Goal: Task Accomplishment & Management: Complete application form

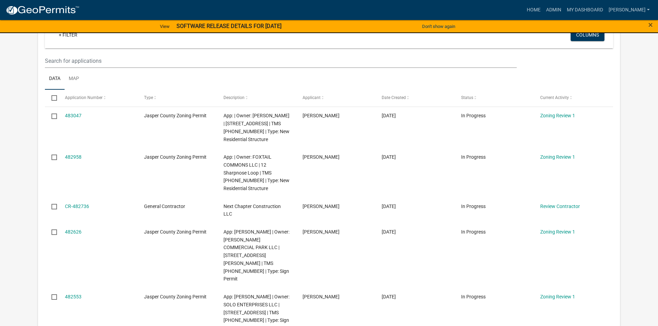
scroll to position [104, 0]
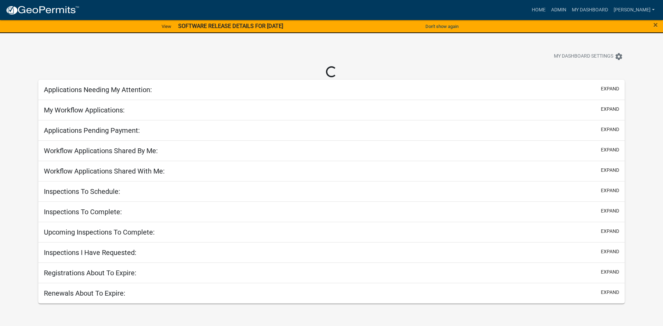
select select "2: 50"
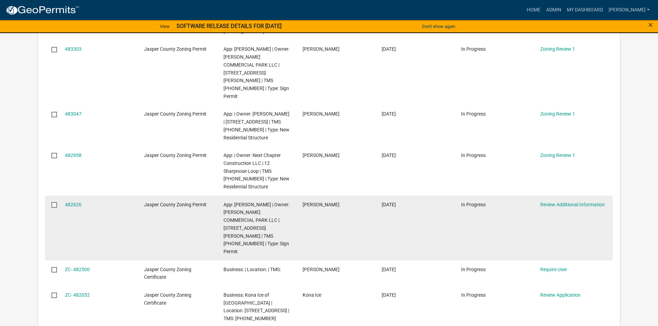
scroll to position [380, 0]
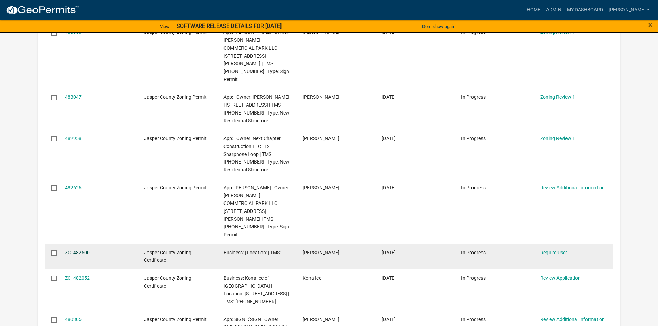
click at [86, 250] on link "ZC- 482500" at bounding box center [77, 253] width 25 height 6
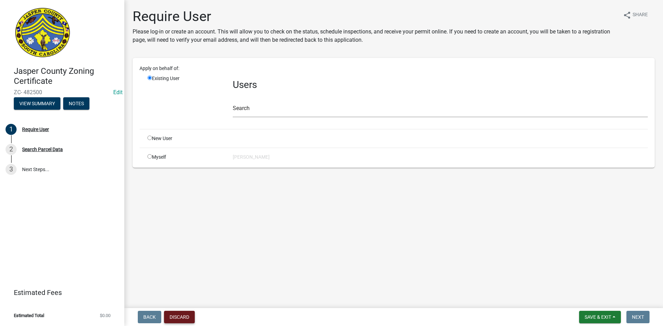
click at [180, 317] on button "Discard" at bounding box center [179, 317] width 31 height 12
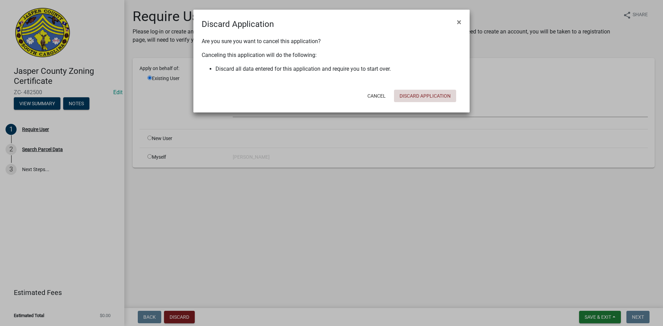
click at [435, 93] on button "Discard Application" at bounding box center [425, 96] width 62 height 12
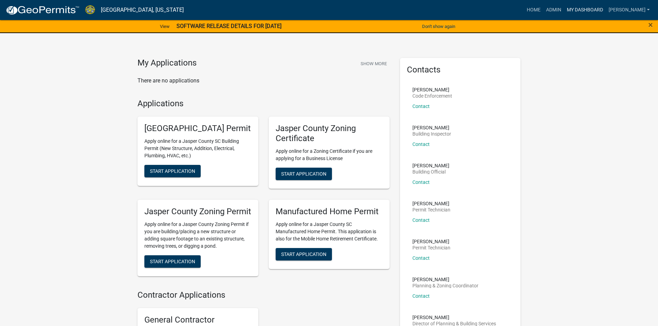
click at [606, 9] on link "My Dashboard" at bounding box center [585, 9] width 42 height 13
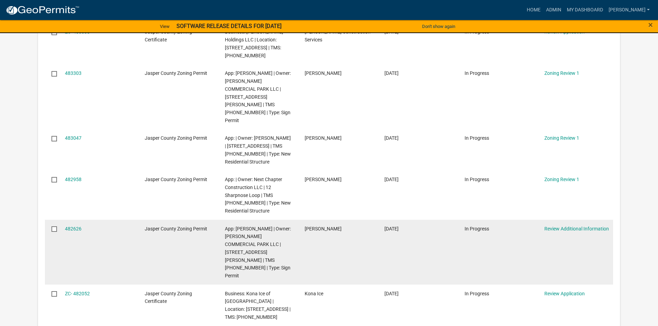
scroll to position [345, 0]
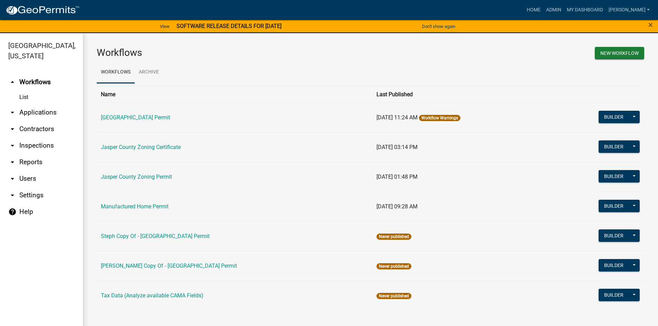
click at [29, 112] on link "arrow_drop_down Applications" at bounding box center [41, 112] width 83 height 17
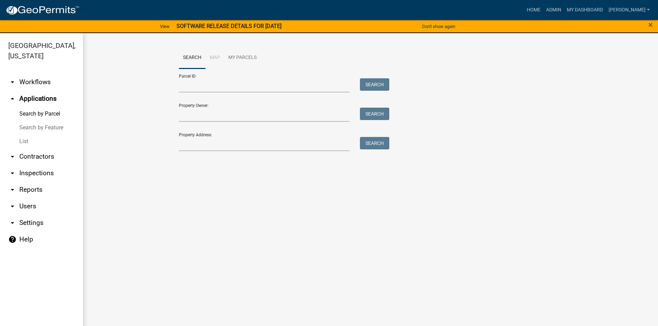
click at [26, 143] on link "List" at bounding box center [41, 142] width 83 height 14
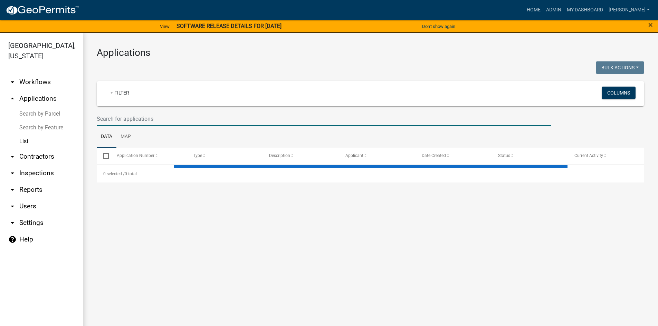
click at [121, 122] on input "text" at bounding box center [324, 119] width 455 height 14
select select "3: 100"
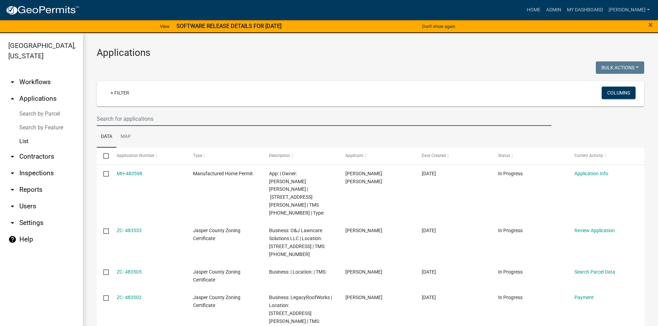
click at [145, 120] on input "text" at bounding box center [324, 119] width 455 height 14
type input "25-138"
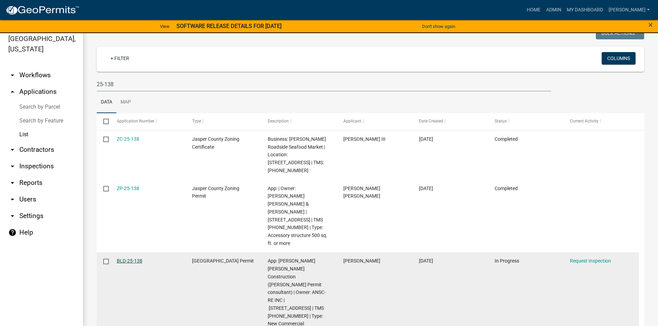
scroll to position [8, 0]
click at [128, 257] on link "BLD-25-138" at bounding box center [130, 260] width 26 height 6
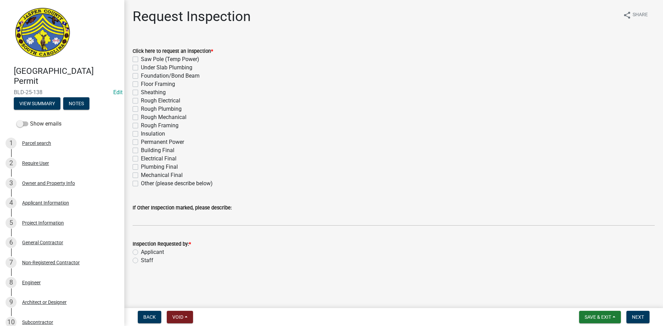
click at [141, 184] on label "Other (please describe below)" at bounding box center [177, 184] width 72 height 8
click at [141, 184] on input "Other (please describe below)" at bounding box center [143, 182] width 4 height 4
checkbox input "true"
checkbox input "false"
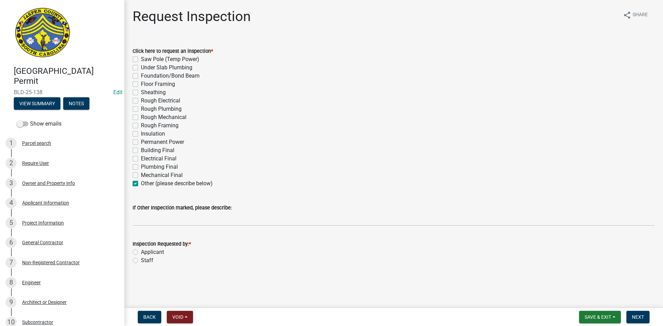
checkbox input "false"
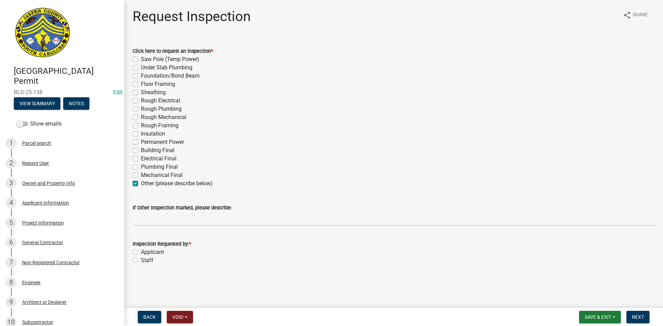
checkbox input "false"
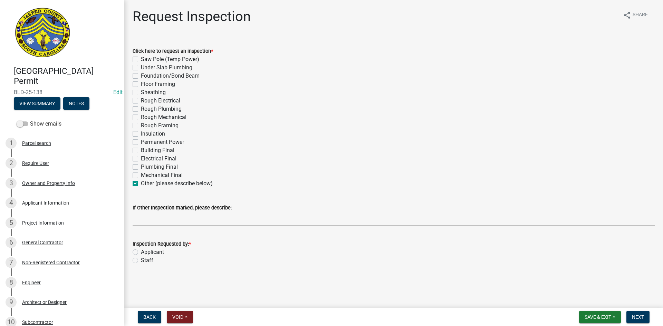
checkbox input "false"
checkbox input "true"
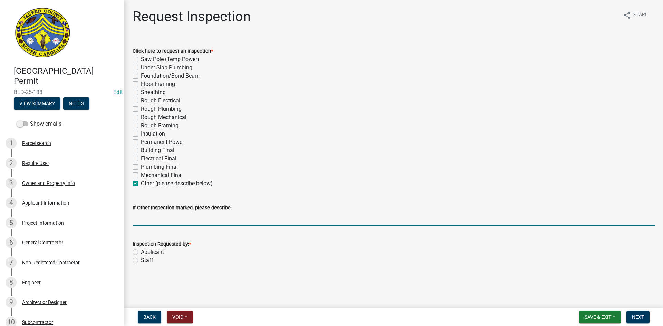
click at [145, 213] on input "If Other Inspection marked, please describe:" at bounding box center [394, 219] width 522 height 14
type input "Underground Electrical"
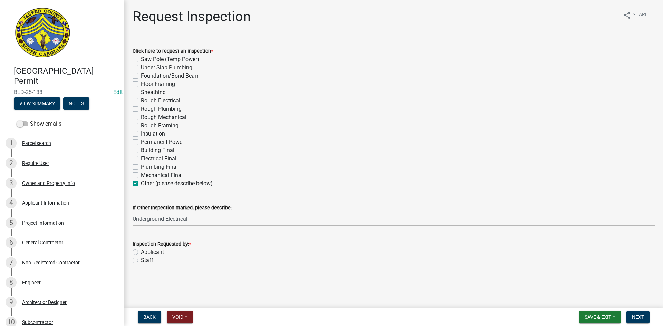
click at [141, 251] on label "Applicant" at bounding box center [152, 252] width 23 height 8
click at [141, 251] on input "Applicant" at bounding box center [143, 250] width 4 height 4
radio input "true"
click at [638, 315] on span "Next" at bounding box center [638, 318] width 12 height 6
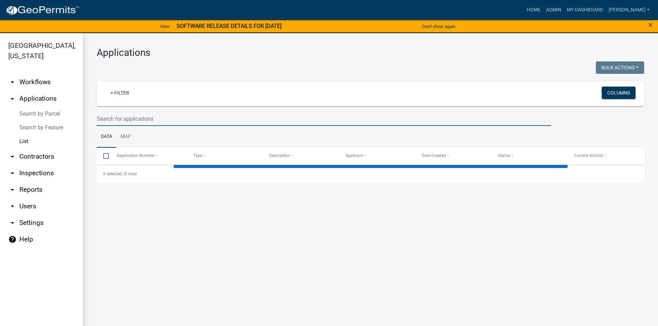
drag, startPoint x: 127, startPoint y: 121, endPoint x: 208, endPoint y: 113, distance: 81.6
click at [127, 121] on input "text" at bounding box center [324, 119] width 455 height 14
select select "3: 100"
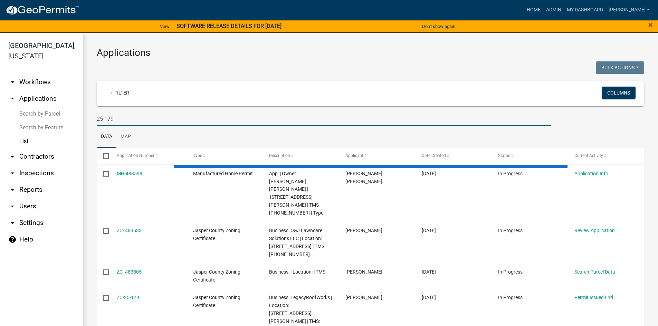
type input "25-179"
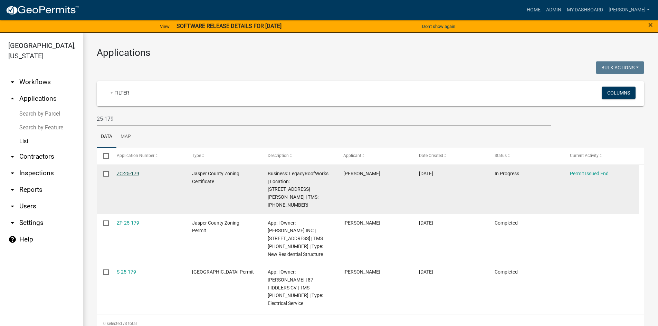
click at [131, 173] on link "ZC-25-179" at bounding box center [128, 174] width 22 height 6
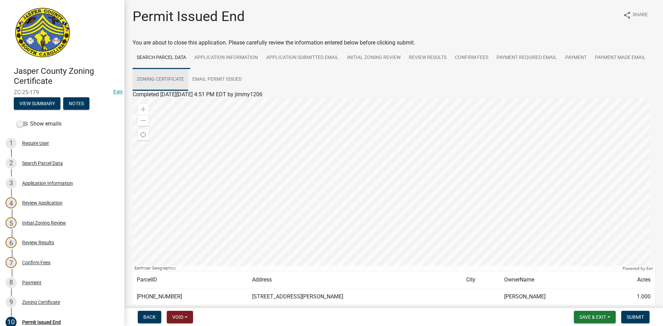
click at [188, 78] on link "Zoning Certificate" at bounding box center [161, 80] width 56 height 22
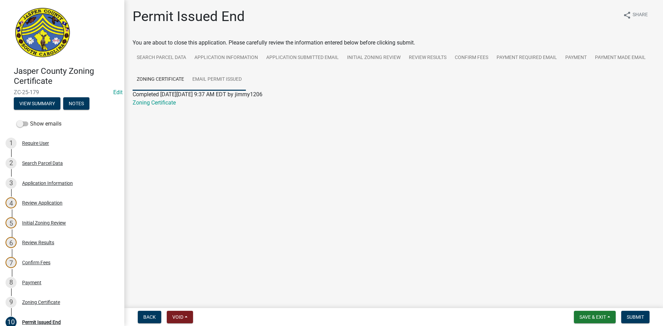
click at [222, 81] on link "Email Permit Issued" at bounding box center [217, 80] width 58 height 22
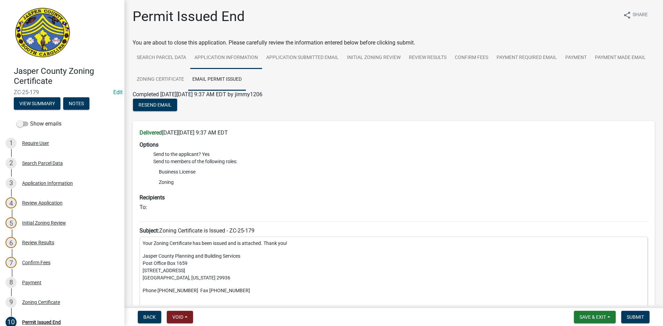
click at [242, 61] on link "Application Information" at bounding box center [226, 58] width 72 height 22
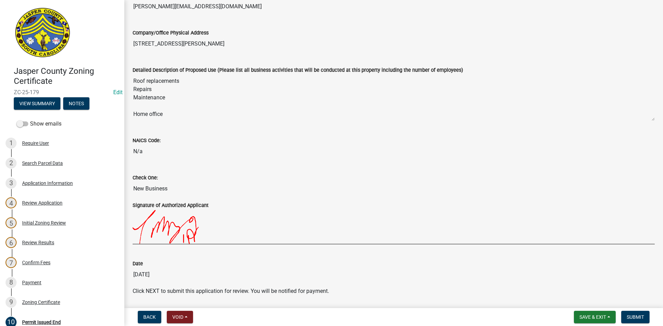
scroll to position [267, 0]
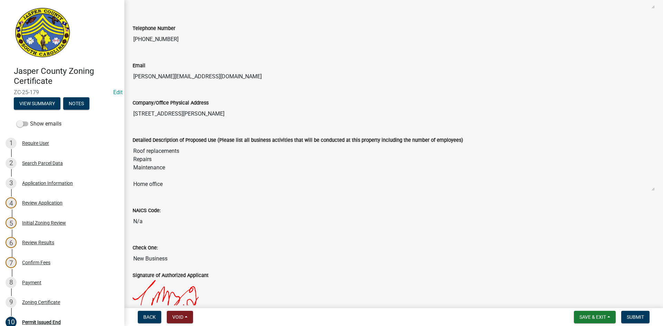
click at [170, 154] on textarea "Roof replacements Repairs Maintenance Home office" at bounding box center [394, 167] width 522 height 47
click at [166, 181] on textarea "Roof replacements Repairs Maintenance Home office" at bounding box center [394, 167] width 522 height 47
click at [158, 180] on textarea "Roof replacements Repairs Maintenance Home office" at bounding box center [394, 167] width 522 height 47
click at [158, 179] on textarea "Roof replacements Repairs Maintenance Home office" at bounding box center [394, 167] width 522 height 47
click at [172, 171] on textarea "Roof replacements Repairs Maintenance Home office" at bounding box center [394, 167] width 522 height 47
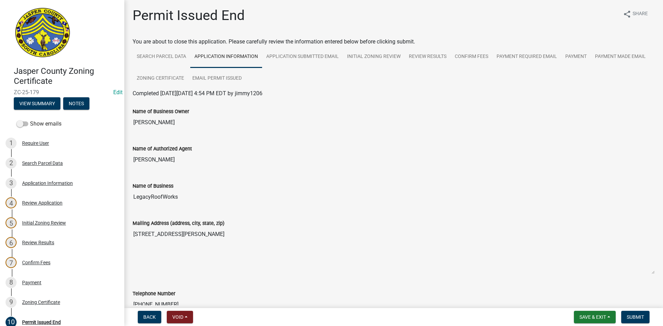
scroll to position [0, 0]
click at [42, 181] on div "Application Information" at bounding box center [47, 183] width 51 height 5
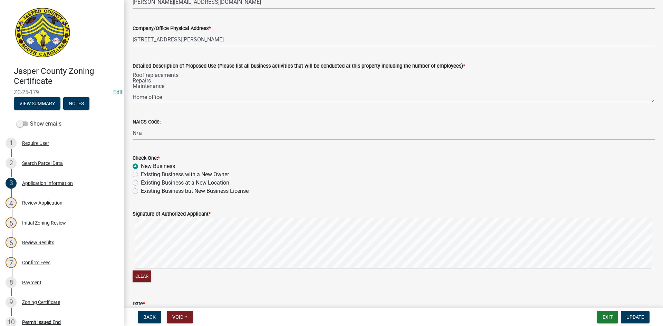
scroll to position [276, 0]
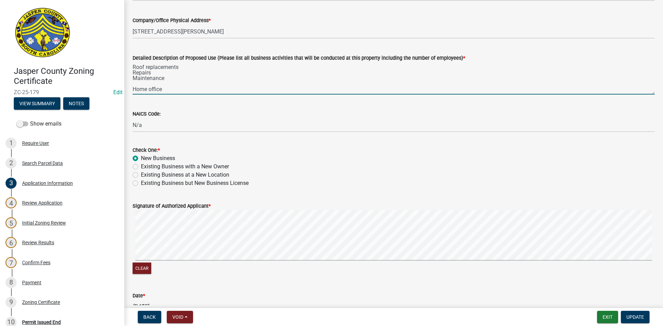
drag, startPoint x: 133, startPoint y: 90, endPoint x: 168, endPoint y: 89, distance: 34.2
click at [168, 89] on textarea "Roof replacements Repairs Maintenance Home office" at bounding box center [394, 78] width 522 height 32
click at [133, 67] on textarea "Roof replacements Repairs Maintenance" at bounding box center [394, 78] width 522 height 32
paste textarea "Home office"
type textarea "Home office for Roof replacements, Repairs, & Maintenance . All services will b…"
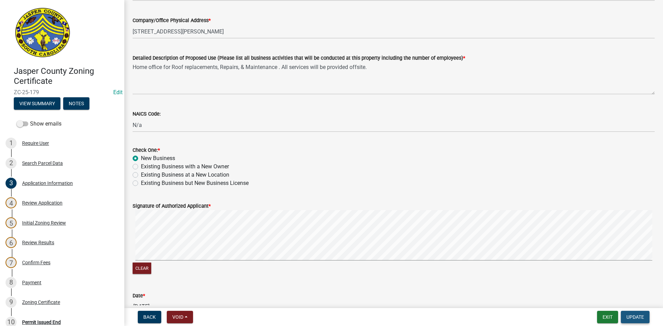
click at [640, 315] on span "Update" at bounding box center [636, 318] width 18 height 6
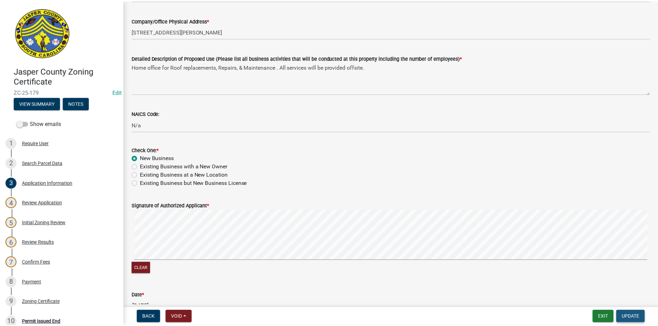
scroll to position [0, 0]
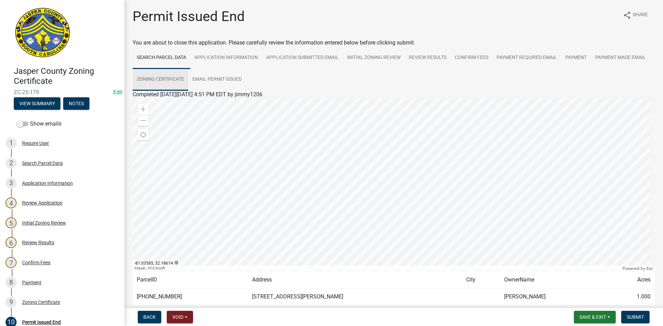
click at [188, 76] on link "Zoning Certificate" at bounding box center [161, 80] width 56 height 22
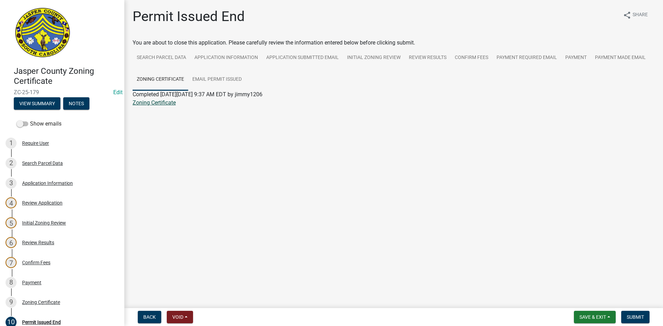
click at [163, 105] on link "Zoning Certificate" at bounding box center [154, 102] width 43 height 7
click at [152, 102] on link "Zoning Certificate" at bounding box center [154, 102] width 43 height 7
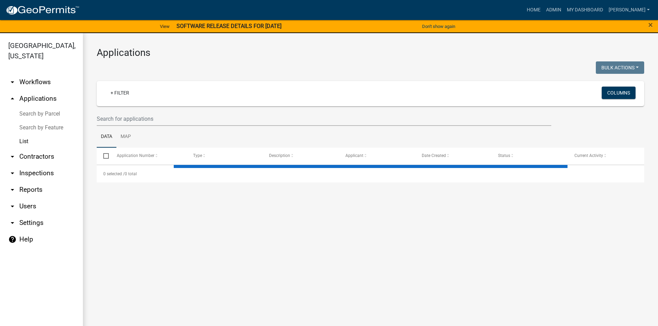
select select "3: 100"
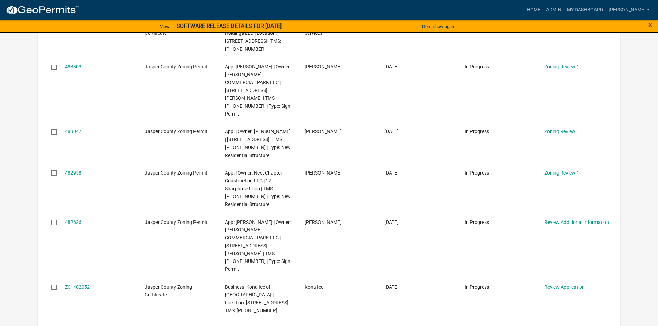
scroll to position [345, 0]
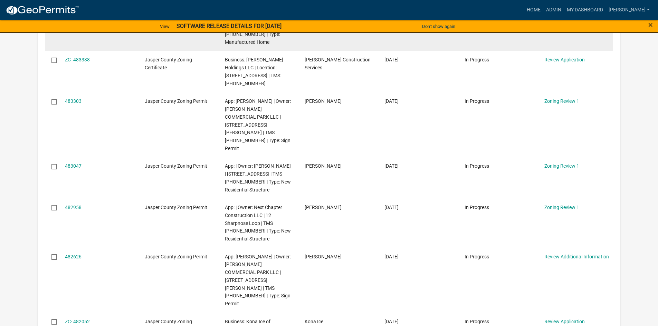
scroll to position [345, 0]
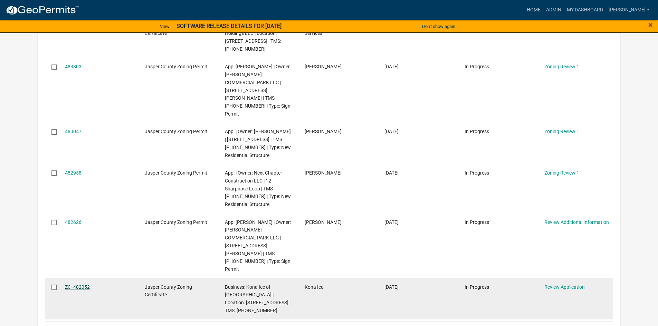
click at [84, 285] on link "ZC- 482052" at bounding box center [77, 288] width 25 height 6
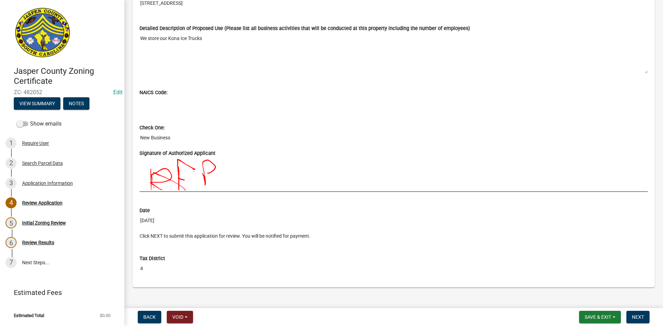
scroll to position [596, 0]
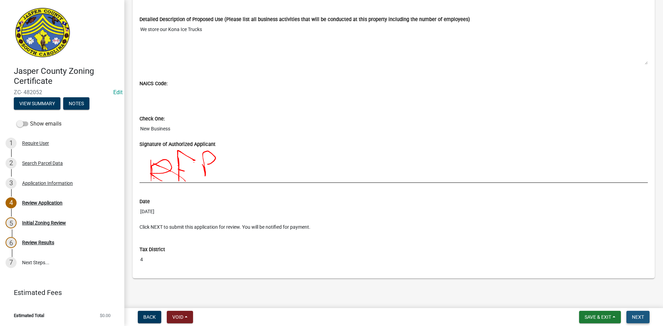
click at [640, 316] on span "Next" at bounding box center [638, 318] width 12 height 6
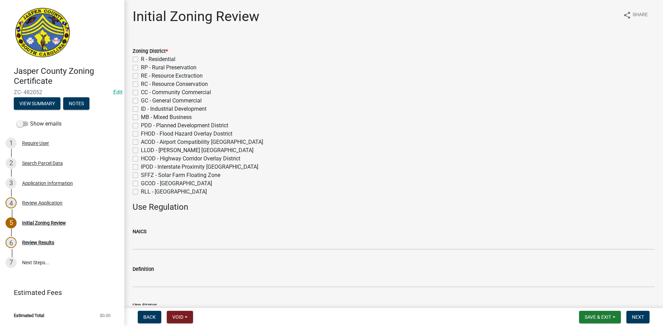
click at [141, 101] on label "GC - General Commercial" at bounding box center [171, 101] width 61 height 8
click at [141, 101] on input "GC - General Commercial" at bounding box center [143, 99] width 4 height 4
checkbox input "true"
checkbox input "false"
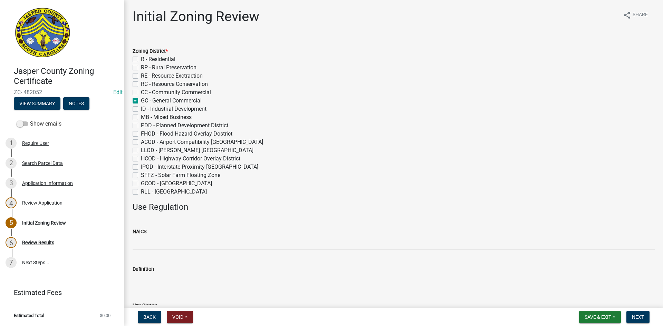
checkbox input "false"
checkbox input "true"
checkbox input "false"
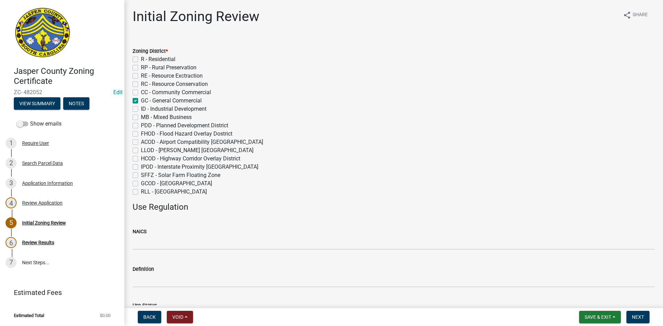
checkbox input "false"
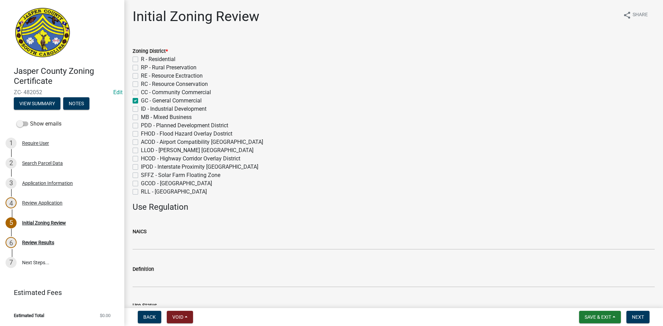
checkbox input "false"
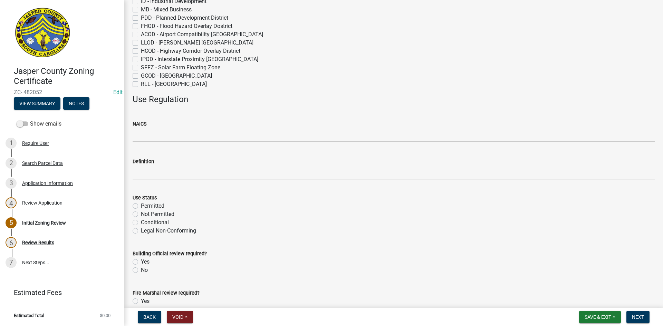
scroll to position [138, 0]
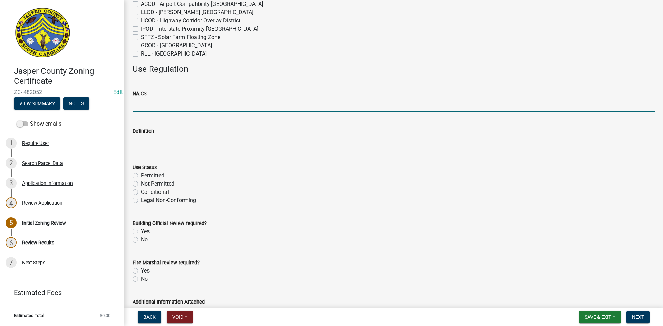
click at [140, 105] on input "NAICS" at bounding box center [394, 105] width 522 height 14
type input "493"
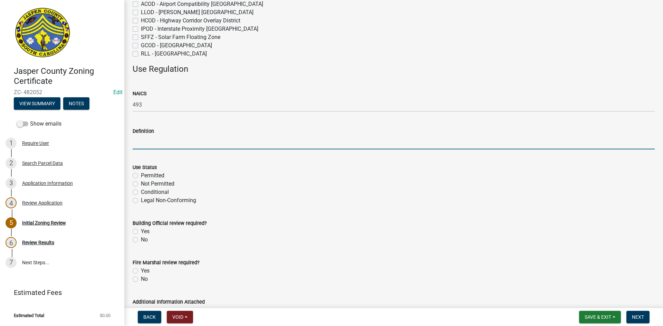
click at [147, 146] on input "Definition" at bounding box center [394, 142] width 522 height 14
type input "Warehousing & Storage"
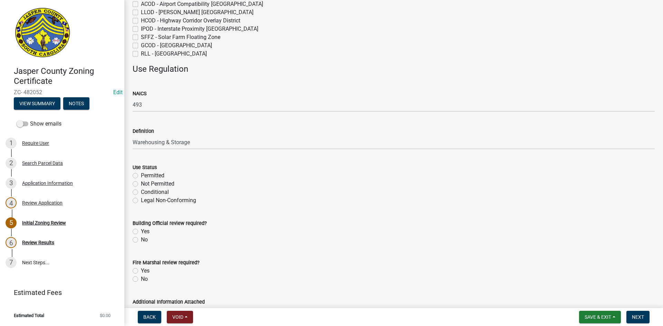
click at [141, 177] on label "Permitted" at bounding box center [152, 176] width 23 height 8
click at [141, 176] on input "Permitted" at bounding box center [143, 174] width 4 height 4
radio input "true"
click at [141, 231] on label "Yes" at bounding box center [145, 232] width 9 height 8
click at [141, 231] on input "Yes" at bounding box center [143, 230] width 4 height 4
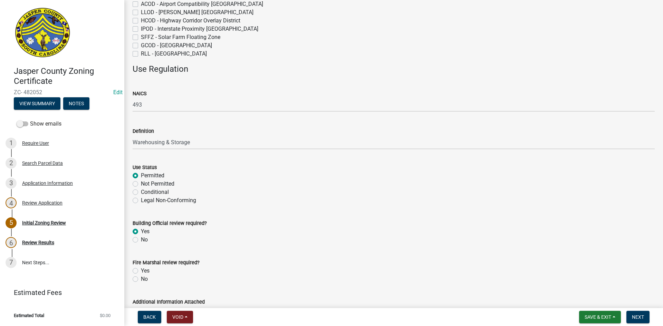
radio input "true"
click at [141, 270] on label "Yes" at bounding box center [145, 271] width 9 height 8
click at [141, 270] on input "Yes" at bounding box center [143, 269] width 4 height 4
radio input "true"
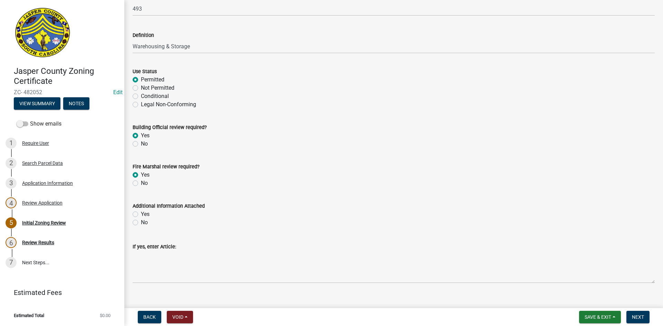
scroll to position [245, 0]
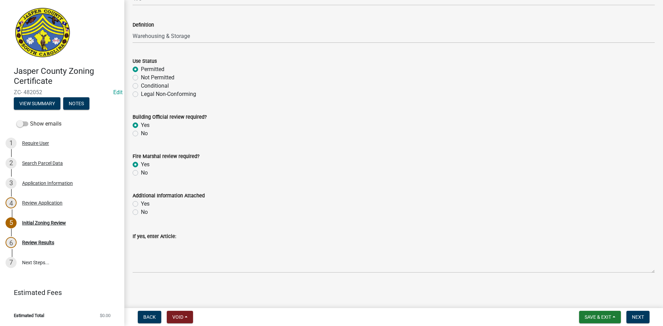
click at [141, 212] on label "No" at bounding box center [144, 212] width 7 height 8
click at [141, 212] on input "No" at bounding box center [143, 210] width 4 height 4
radio input "true"
click at [643, 318] on span "Next" at bounding box center [638, 318] width 12 height 6
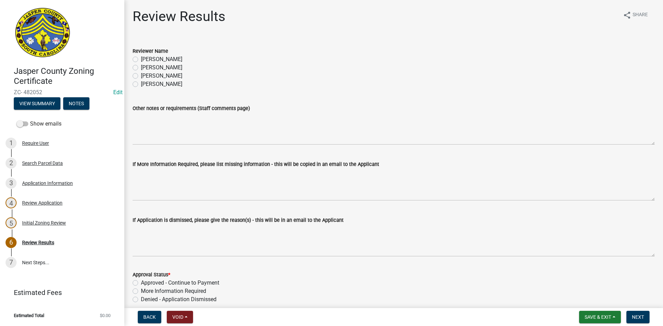
click at [141, 68] on label "[PERSON_NAME]" at bounding box center [161, 68] width 41 height 8
click at [141, 68] on input "[PERSON_NAME]" at bounding box center [143, 66] width 4 height 4
radio input "true"
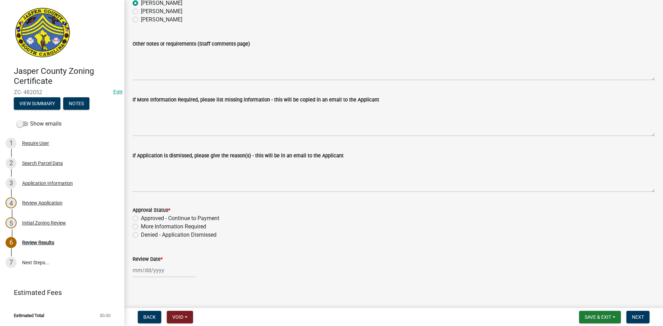
scroll to position [70, 0]
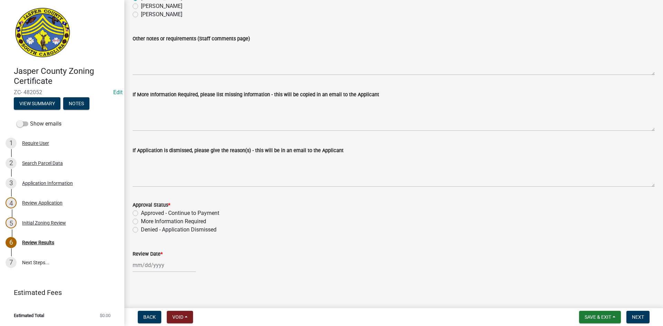
click at [141, 213] on label "Approved - Continue to Payment" at bounding box center [180, 213] width 78 height 8
click at [141, 213] on input "Approved - Continue to Payment" at bounding box center [143, 211] width 4 height 4
radio input "true"
click at [143, 266] on div at bounding box center [164, 265] width 63 height 14
select select "9"
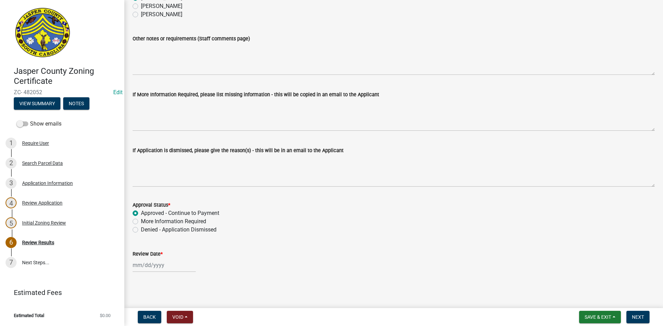
select select "2025"
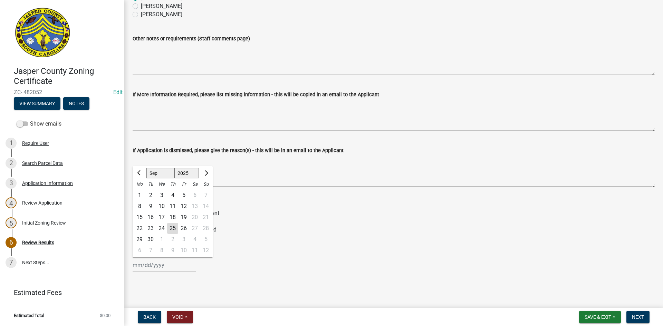
click at [171, 230] on div "25" at bounding box center [172, 228] width 11 height 11
type input "[DATE]"
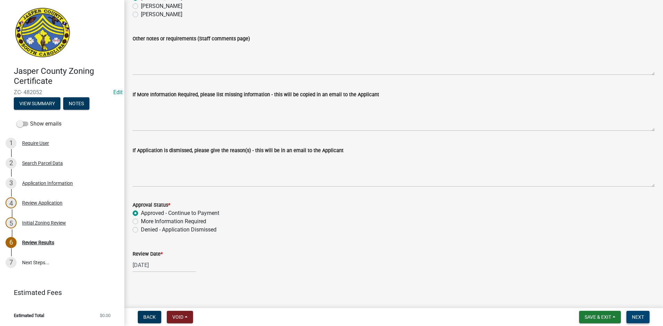
click at [641, 316] on span "Next" at bounding box center [638, 318] width 12 height 6
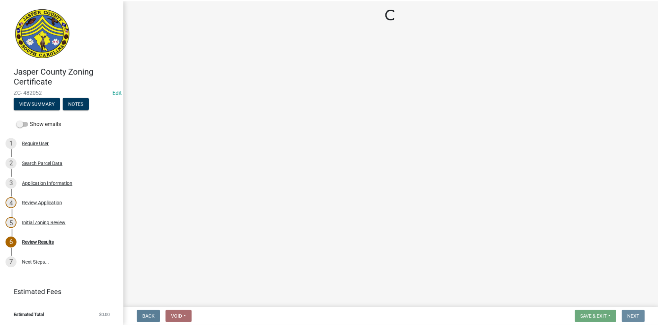
scroll to position [0, 0]
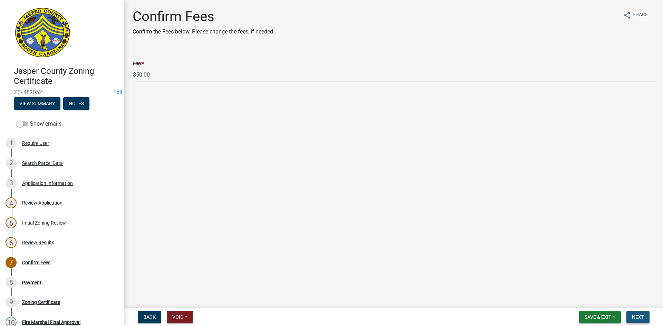
click at [631, 316] on button "Next" at bounding box center [638, 317] width 23 height 12
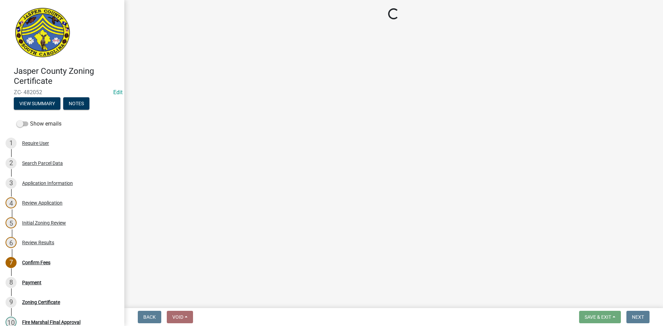
select select "3: 3"
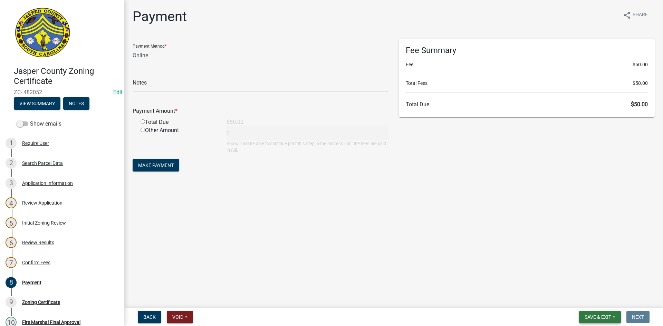
click at [601, 315] on span "Save & Exit" at bounding box center [598, 318] width 27 height 6
click at [583, 298] on button "Save & Exit" at bounding box center [593, 299] width 55 height 17
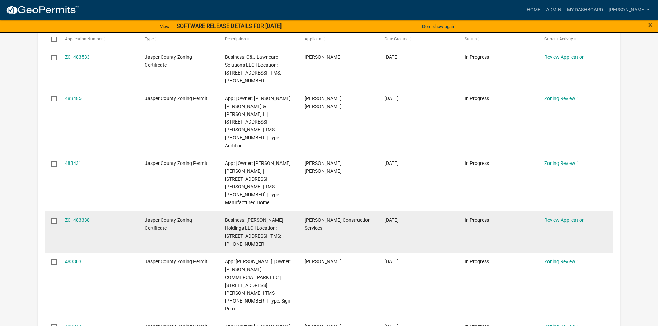
scroll to position [138, 0]
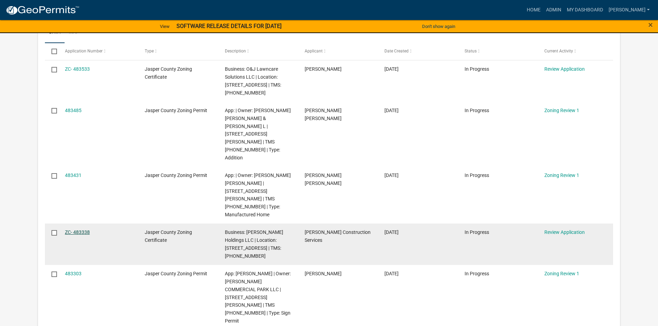
click at [75, 230] on link "ZC- 483338" at bounding box center [77, 233] width 25 height 6
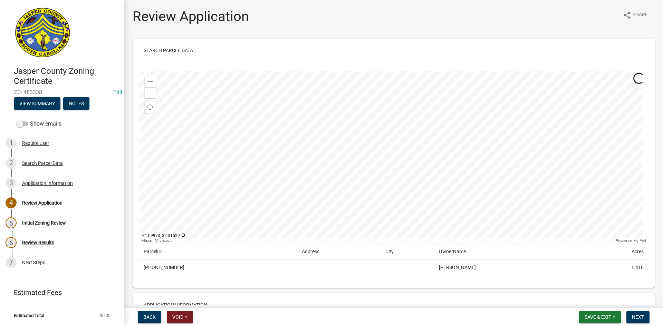
click at [507, 188] on div at bounding box center [394, 157] width 508 height 173
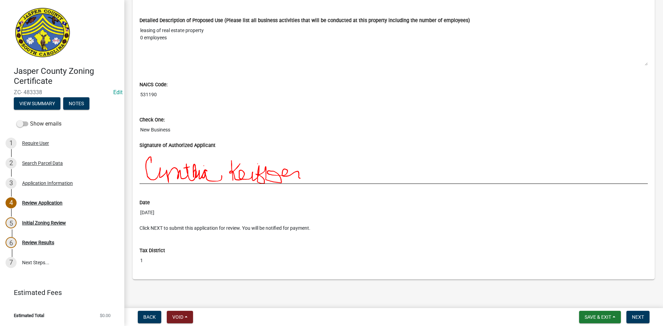
scroll to position [596, 0]
click at [638, 315] on span "Next" at bounding box center [638, 318] width 12 height 6
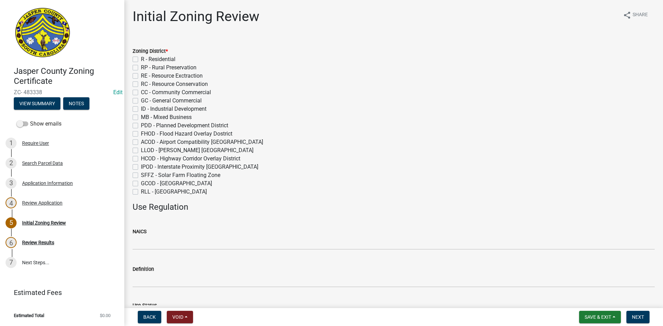
click at [141, 69] on label "RP - Rural Preservation" at bounding box center [169, 68] width 56 height 8
click at [141, 68] on input "RP - Rural Preservation" at bounding box center [143, 66] width 4 height 4
checkbox input "true"
checkbox input "false"
checkbox input "true"
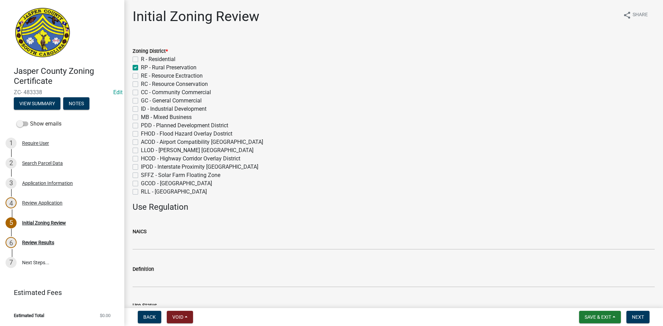
checkbox input "false"
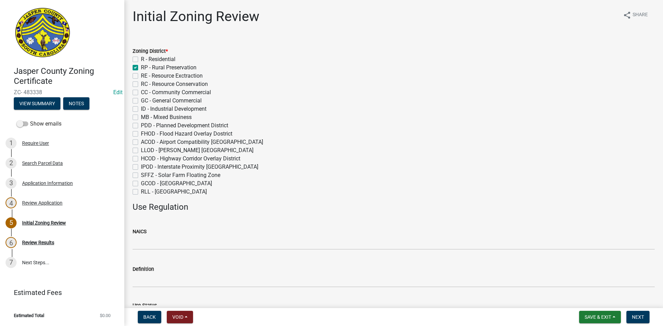
checkbox input "false"
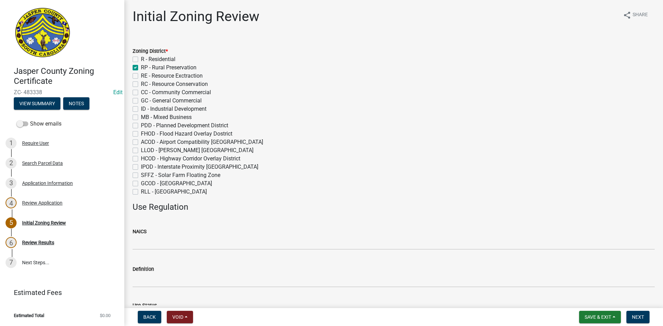
checkbox input "false"
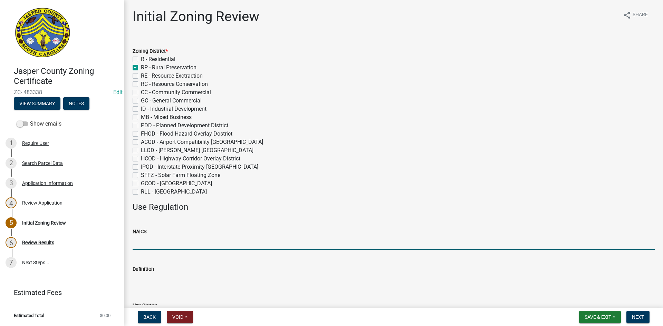
click at [145, 243] on input "NAICS" at bounding box center [394, 243] width 522 height 14
type input "531"
click at [42, 201] on div "Review Application" at bounding box center [42, 203] width 40 height 5
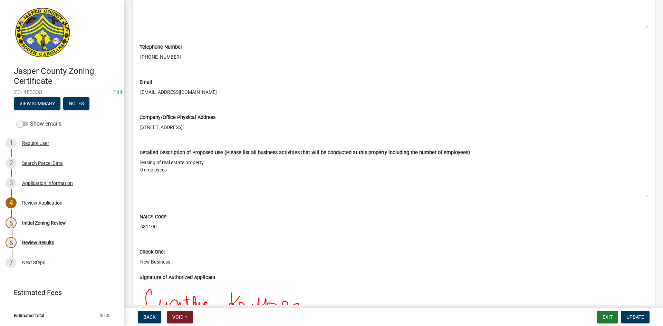
scroll to position [484, 0]
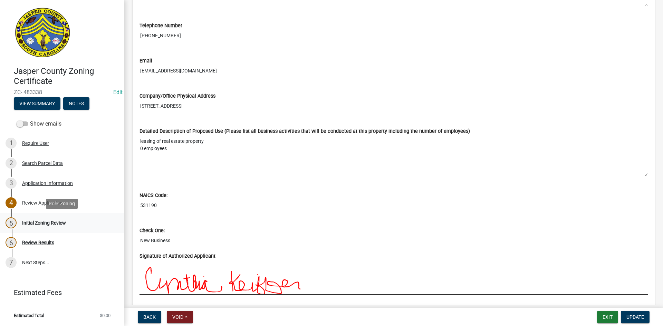
click at [52, 223] on div "Initial Zoning Review" at bounding box center [44, 223] width 44 height 5
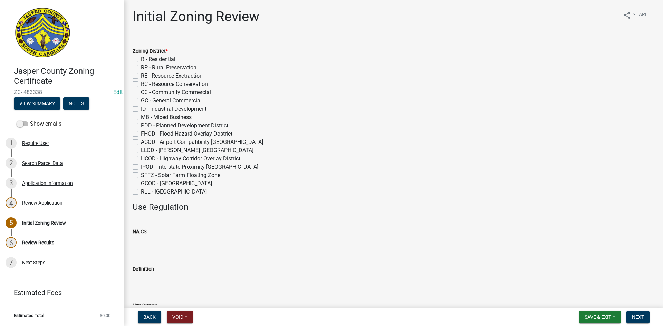
click at [141, 66] on label "RP - Rural Preservation" at bounding box center [169, 68] width 56 height 8
click at [141, 66] on input "RP - Rural Preservation" at bounding box center [143, 66] width 4 height 4
checkbox input "true"
checkbox input "false"
checkbox input "true"
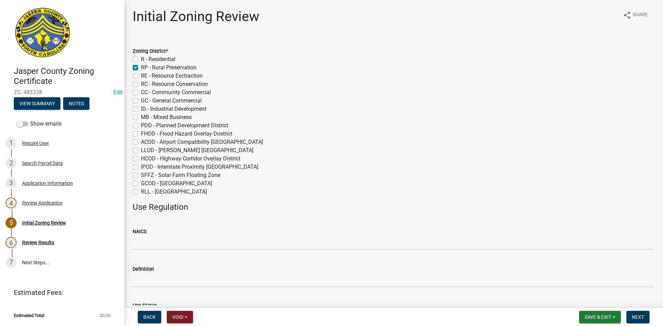
checkbox input "false"
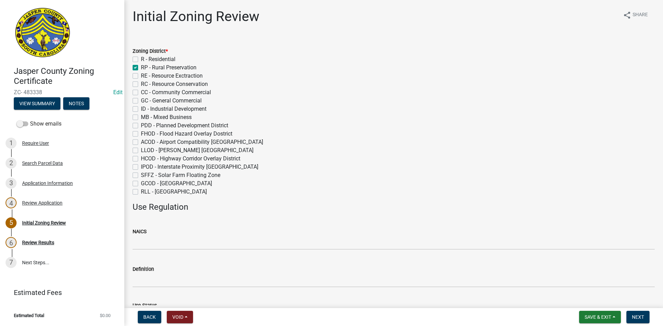
checkbox input "false"
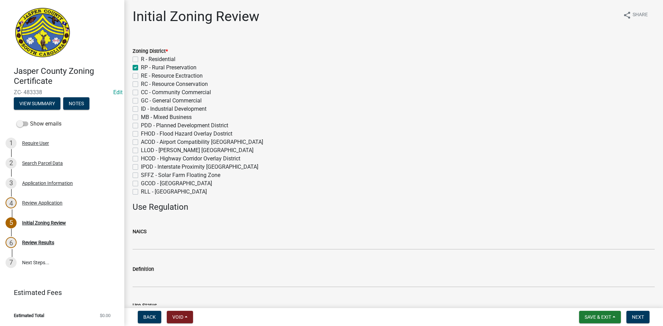
checkbox input "false"
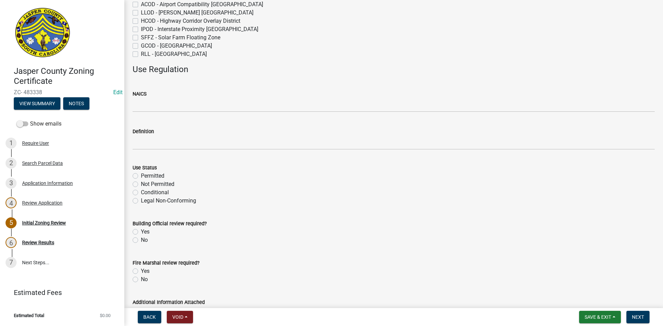
scroll to position [138, 0]
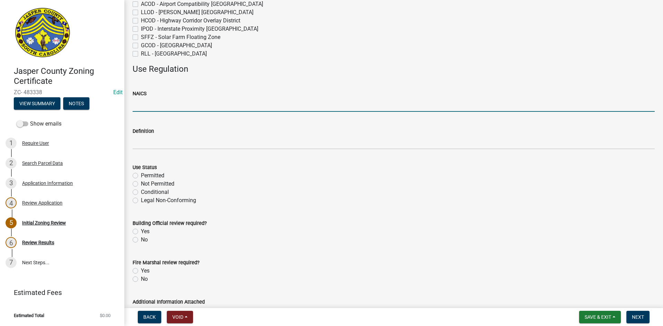
click at [148, 103] on input "NAICS" at bounding box center [394, 105] width 522 height 14
type input "531190"
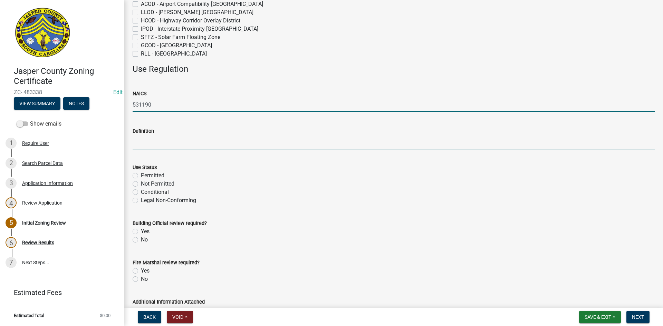
click at [143, 143] on input "Definition" at bounding box center [394, 142] width 522 height 14
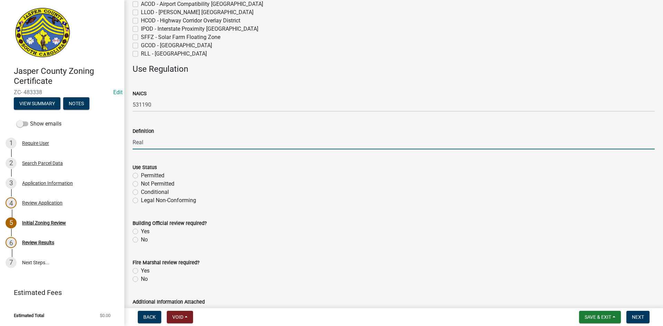
type input "Real"
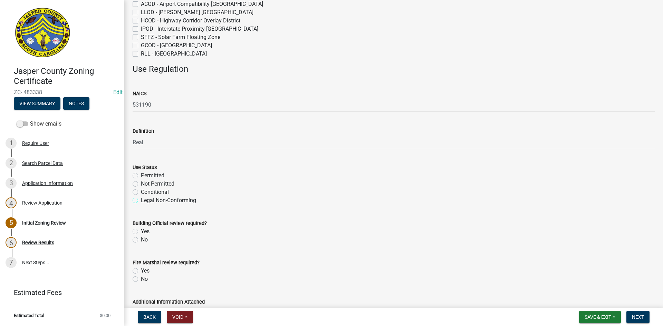
click at [141, 197] on input "Legal Non-Conforming" at bounding box center [143, 199] width 4 height 4
radio input "true"
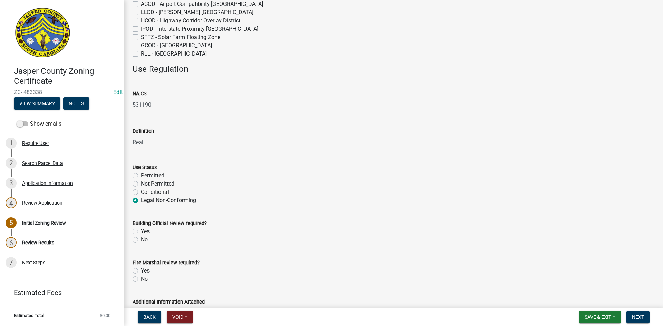
click at [153, 144] on input "Real" at bounding box center [394, 142] width 522 height 14
type input "Real Estate"
click at [141, 185] on label "Not Permitted" at bounding box center [158, 184] width 34 height 8
click at [141, 184] on input "Not Permitted" at bounding box center [143, 182] width 4 height 4
radio input "true"
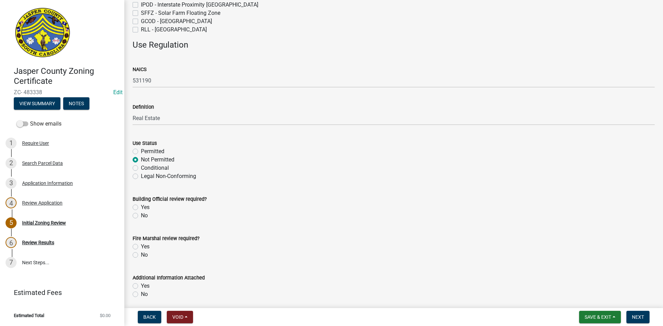
scroll to position [242, 0]
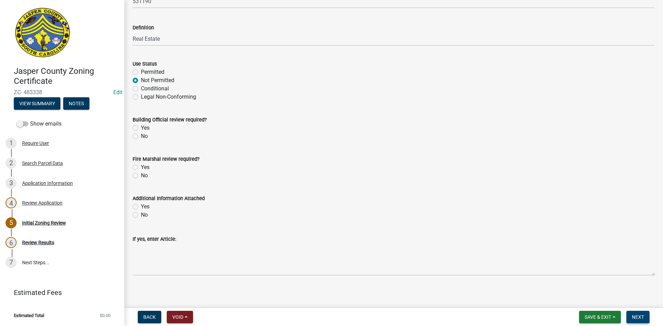
click at [638, 318] on span "Next" at bounding box center [638, 318] width 12 height 6
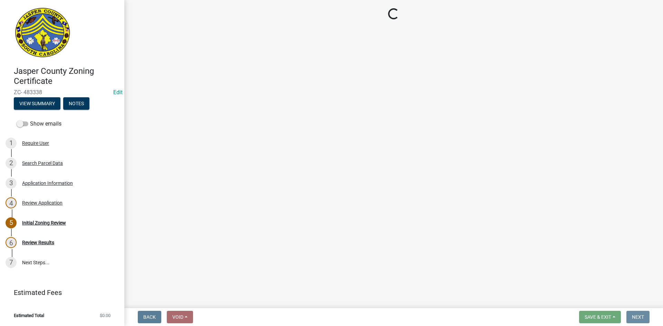
scroll to position [0, 0]
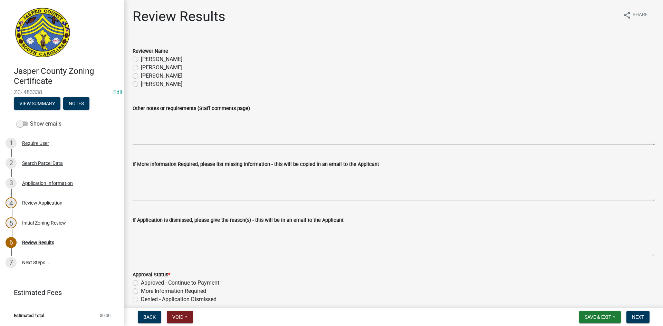
click at [141, 68] on label "[PERSON_NAME]" at bounding box center [161, 68] width 41 height 8
click at [141, 68] on input "[PERSON_NAME]" at bounding box center [143, 66] width 4 height 4
radio input "true"
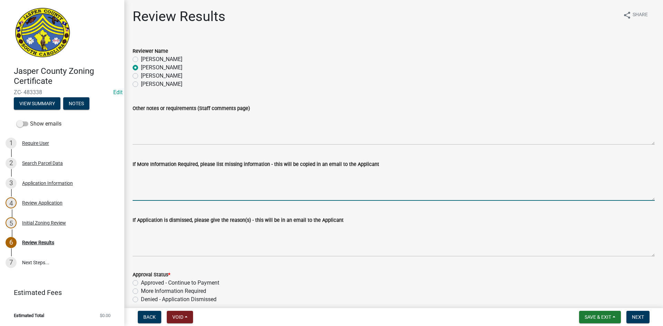
click at [161, 182] on textarea "If More Information Required, please list missing information - this will be co…" at bounding box center [394, 185] width 522 height 32
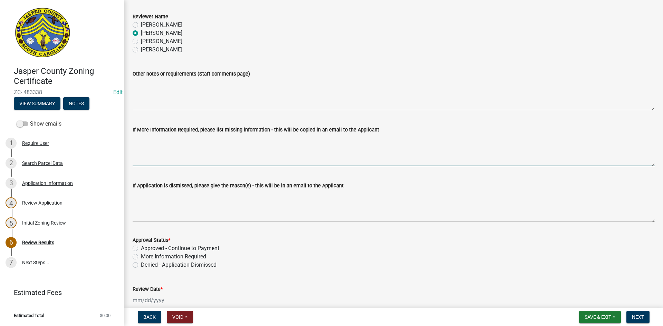
scroll to position [69, 0]
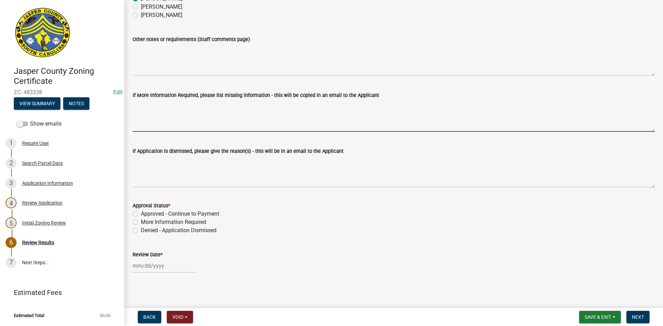
click at [141, 231] on label "Denied - Application Dismissed" at bounding box center [179, 231] width 76 height 8
click at [141, 231] on input "Denied - Application Dismissed" at bounding box center [143, 229] width 4 height 4
radio input "true"
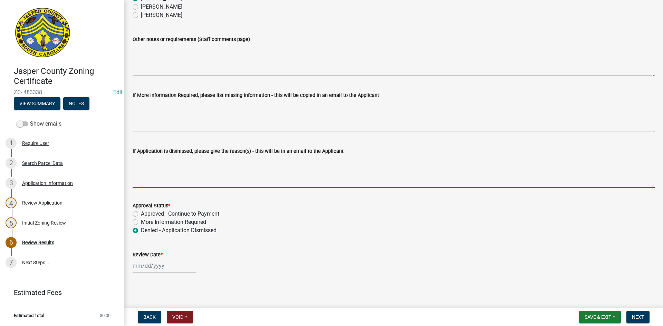
click at [143, 172] on textarea "If Application is dismissed, please give the reason(s) - this will be in an ema…" at bounding box center [394, 171] width 522 height 32
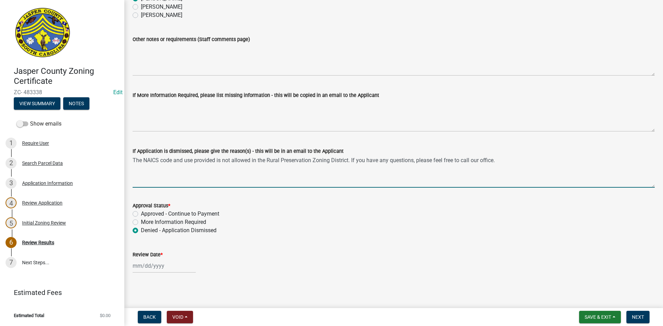
type textarea "The NAICS code and use provided is not allowed in the Rural Preservation Zoning…"
select select "9"
select select "2025"
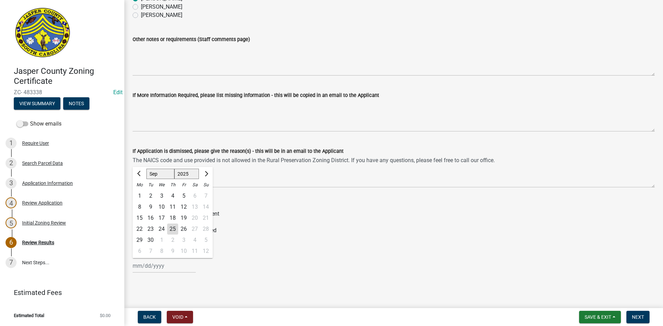
click at [161, 268] on div "Jan Feb Mar Apr May Jun Jul Aug Sep Oct Nov Dec 1525 1526 1527 1528 1529 1530 1…" at bounding box center [164, 266] width 63 height 14
click at [174, 228] on div "25" at bounding box center [172, 229] width 11 height 11
type input "[DATE]"
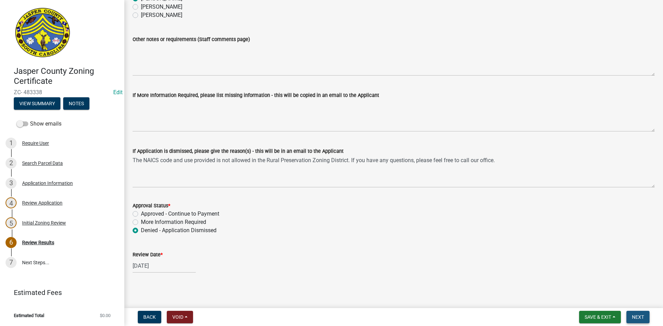
click at [637, 314] on button "Next" at bounding box center [638, 317] width 23 height 12
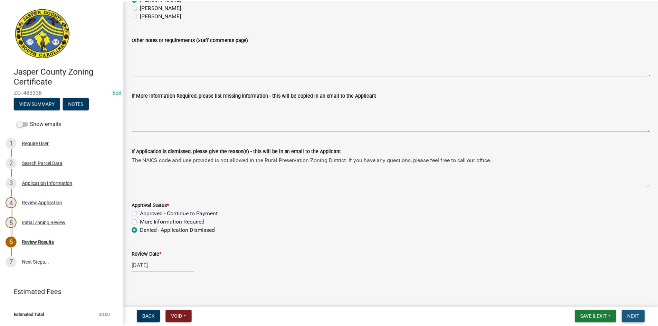
scroll to position [0, 0]
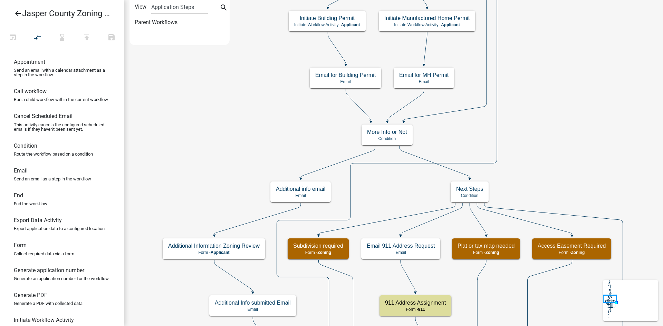
select select
click at [15, 13] on icon "arrow_back" at bounding box center [18, 14] width 8 height 10
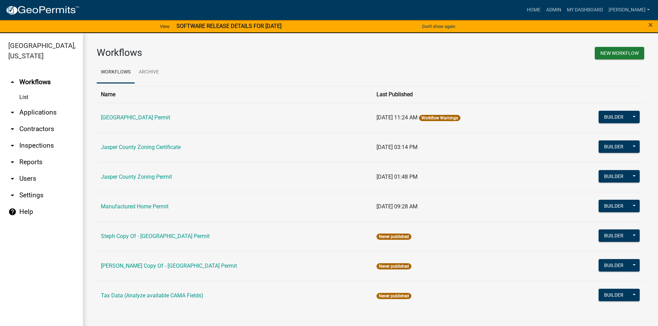
click at [28, 114] on link "arrow_drop_down Applications" at bounding box center [41, 112] width 83 height 17
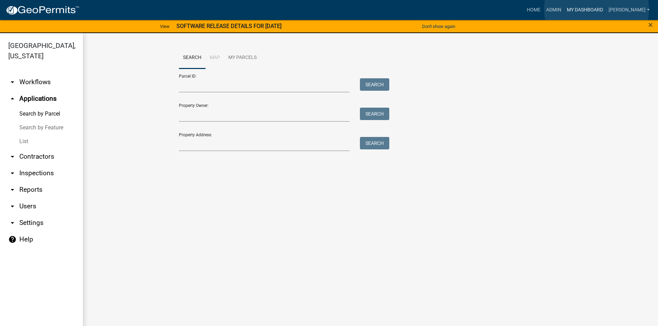
click at [597, 9] on link "My Dashboard" at bounding box center [585, 9] width 42 height 13
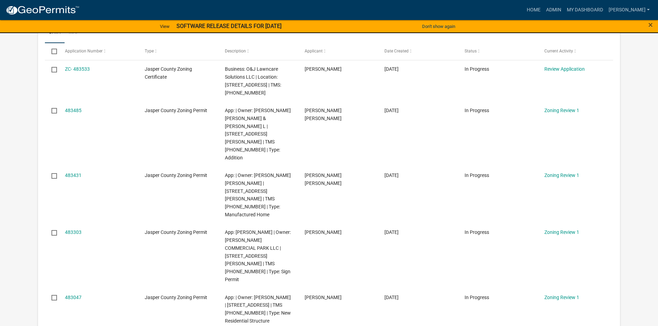
scroll to position [104, 0]
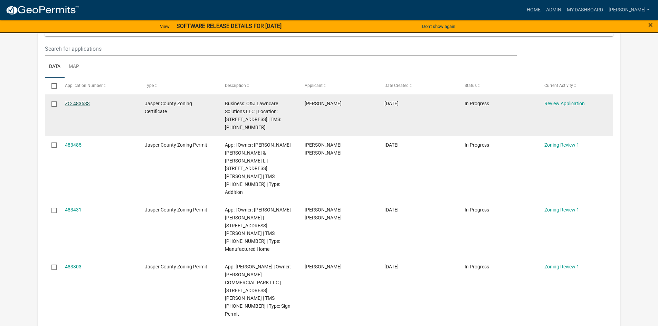
click at [86, 101] on link "ZC- 483533" at bounding box center [77, 104] width 25 height 6
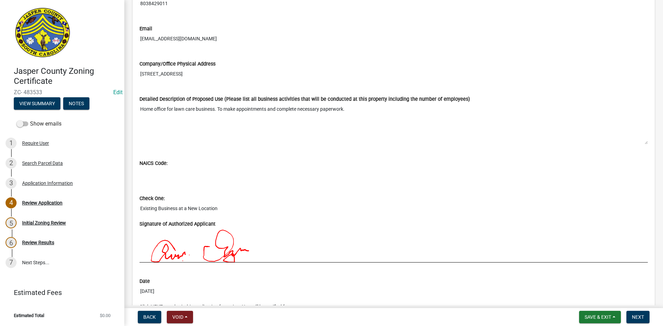
scroll to position [518, 0]
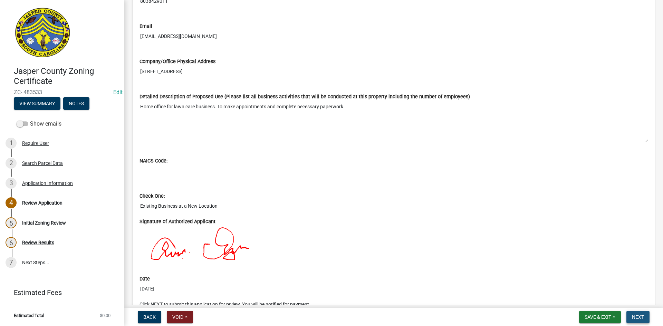
click at [645, 320] on button "Next" at bounding box center [638, 317] width 23 height 12
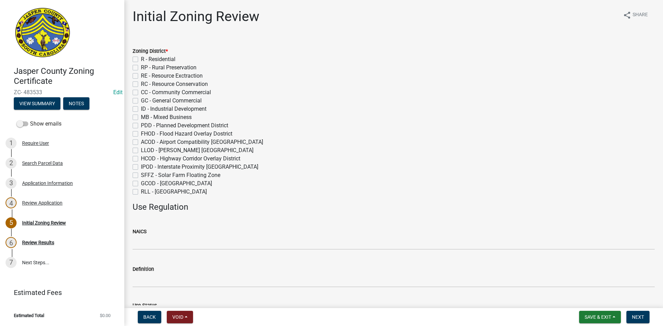
click at [141, 192] on label "RLL - Ridgeland Lakes" at bounding box center [174, 192] width 66 height 8
click at [141, 192] on input "RLL - Ridgeland Lakes" at bounding box center [143, 190] width 4 height 4
checkbox input "true"
checkbox input "false"
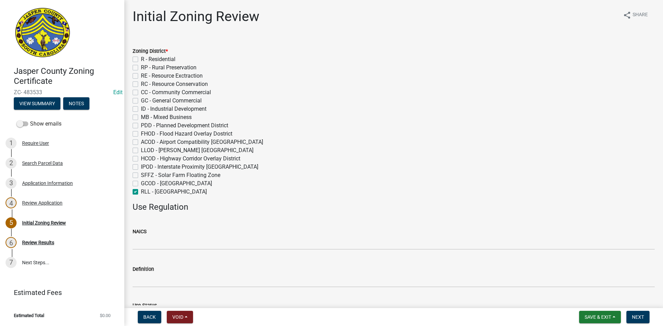
checkbox input "false"
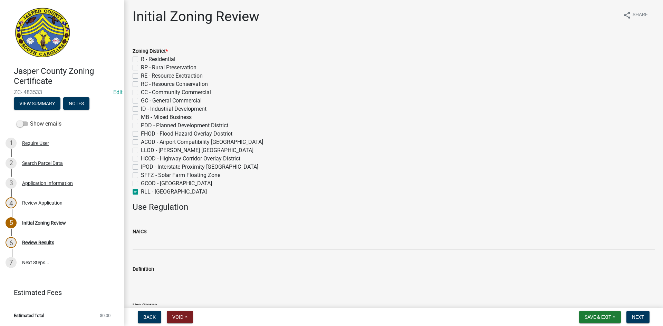
checkbox input "false"
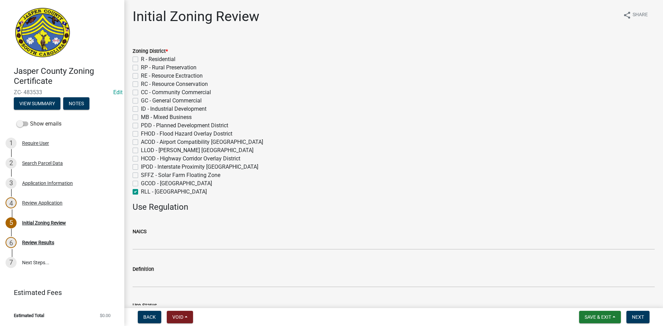
checkbox input "false"
checkbox input "true"
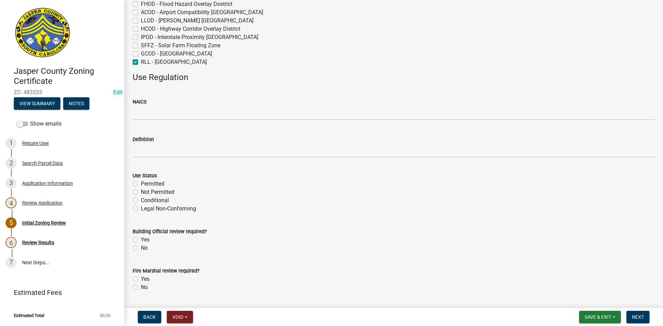
scroll to position [138, 0]
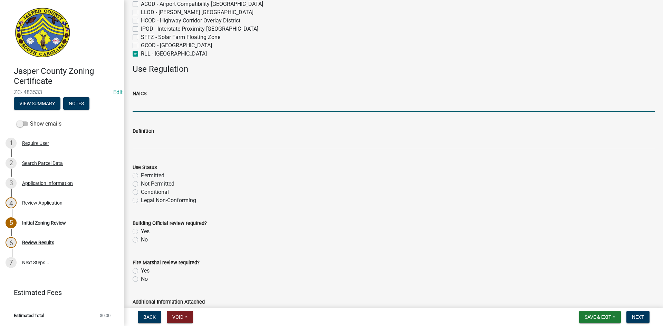
click at [145, 105] on input "NAICS" at bounding box center [394, 105] width 522 height 14
type input "NA"
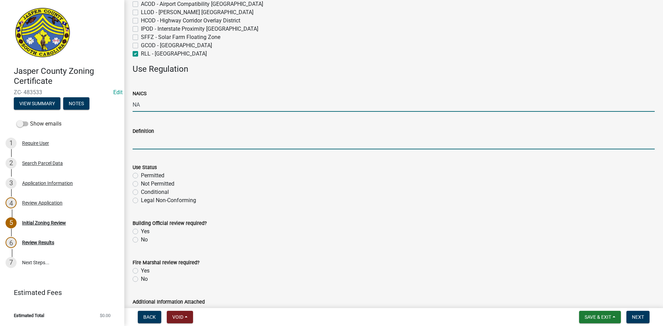
click at [148, 143] on input "Definition" at bounding box center [394, 142] width 522 height 14
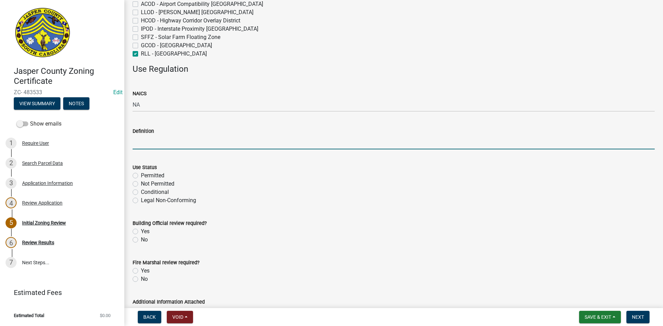
type input "Home Occupation"
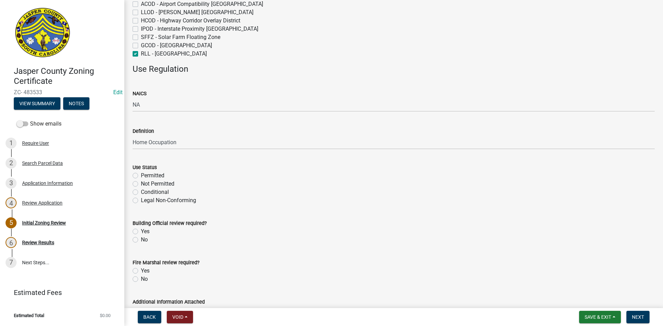
click at [141, 194] on label "Conditional" at bounding box center [155, 192] width 28 height 8
click at [141, 193] on input "Conditional" at bounding box center [143, 190] width 4 height 4
radio input "true"
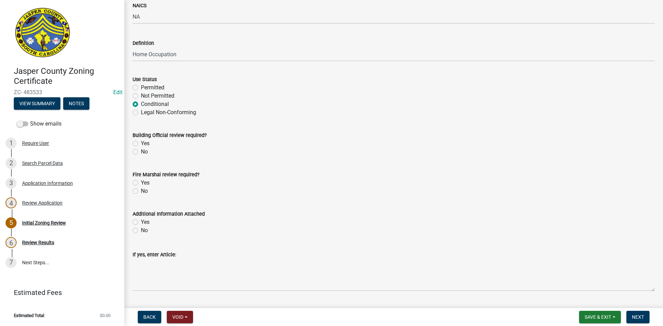
scroll to position [242, 0]
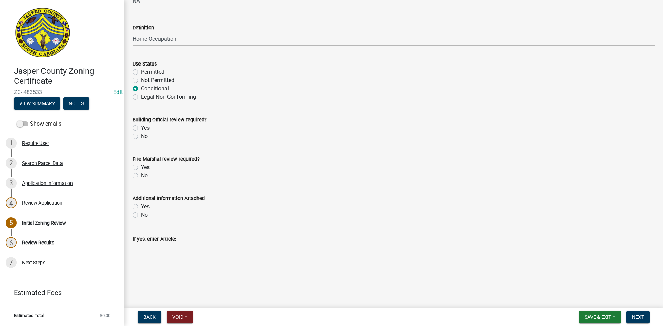
click at [141, 134] on label "No" at bounding box center [144, 136] width 7 height 8
click at [141, 134] on input "No" at bounding box center [143, 134] width 4 height 4
radio input "true"
click at [141, 177] on label "No" at bounding box center [144, 176] width 7 height 8
click at [141, 176] on input "No" at bounding box center [143, 174] width 4 height 4
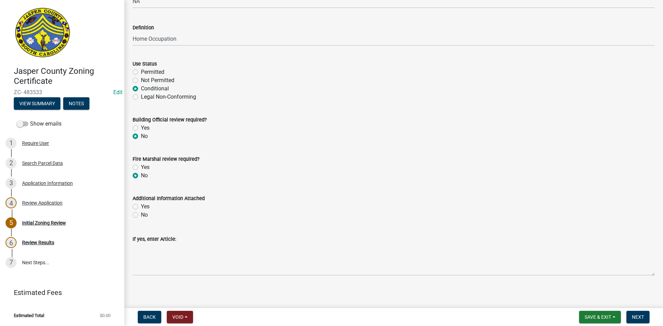
radio input "true"
click at [141, 207] on label "Yes" at bounding box center [145, 207] width 9 height 8
click at [141, 207] on input "Yes" at bounding box center [143, 205] width 4 height 4
radio input "true"
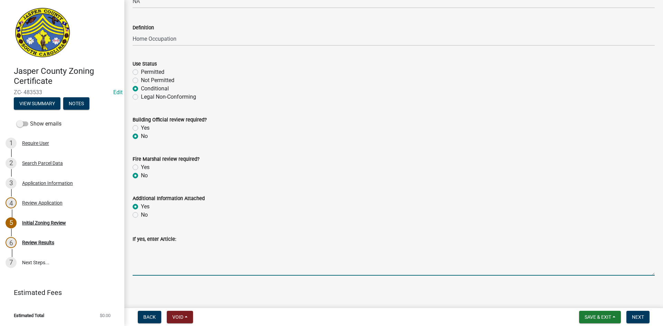
click at [138, 246] on textarea "If yes, enter Article:" at bounding box center [394, 260] width 522 height 32
paste textarea "11:7.36 Home Occupation: Home occupations, as defined by this Ordinance, shall …"
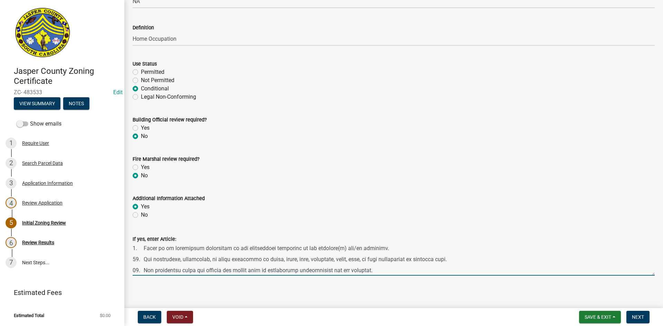
scroll to position [111, 0]
type textarea "11:7.36 Home Occupation: Home occupations, as defined by this Ordinance, shall …"
click at [641, 317] on span "Next" at bounding box center [638, 318] width 12 height 6
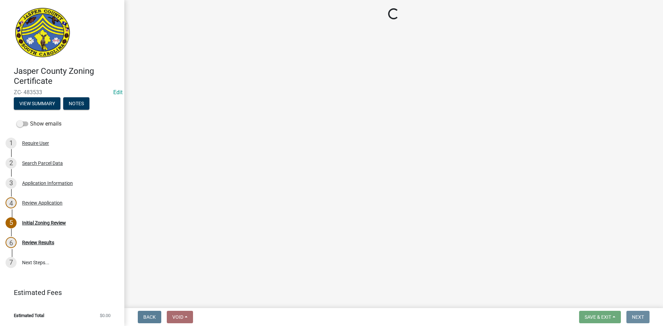
scroll to position [0, 0]
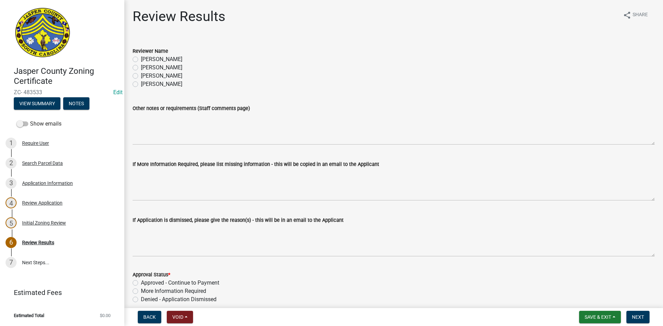
click at [141, 67] on label "[PERSON_NAME]" at bounding box center [161, 68] width 41 height 8
click at [141, 67] on input "[PERSON_NAME]" at bounding box center [143, 66] width 4 height 4
radio input "true"
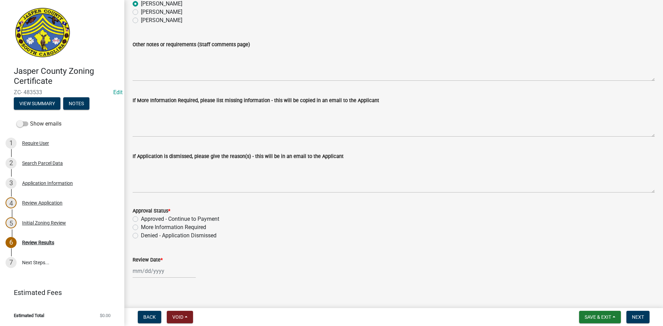
scroll to position [70, 0]
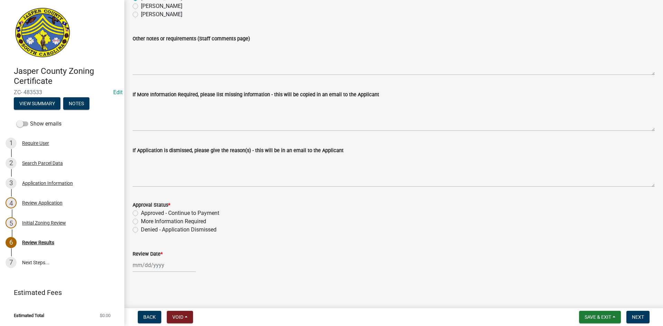
click at [136, 210] on div "Approved - Continue to Payment" at bounding box center [394, 213] width 522 height 8
click at [141, 215] on label "Approved - Continue to Payment" at bounding box center [180, 213] width 78 height 8
click at [141, 214] on input "Approved - Continue to Payment" at bounding box center [143, 211] width 4 height 4
radio input "true"
click at [144, 259] on div "Review Date *" at bounding box center [394, 256] width 522 height 32
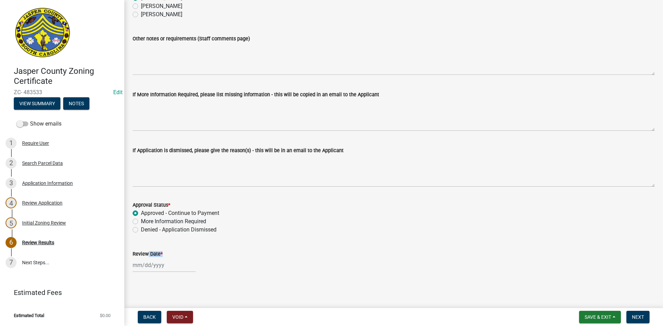
select select "9"
select select "2025"
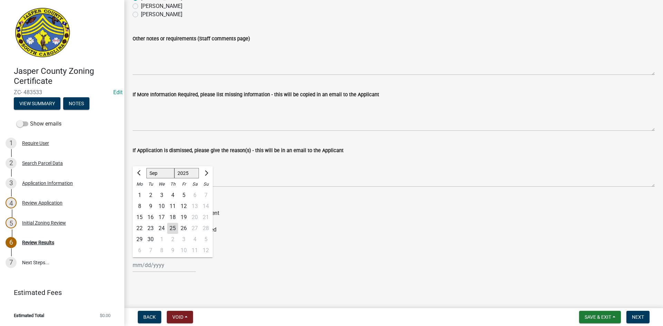
click at [146, 268] on div "Jan Feb Mar Apr May Jun Jul Aug Sep Oct Nov Dec 1525 1526 1527 1528 1529 1530 1…" at bounding box center [164, 265] width 63 height 14
click at [172, 229] on div "25" at bounding box center [172, 228] width 11 height 11
type input "09/25/2025"
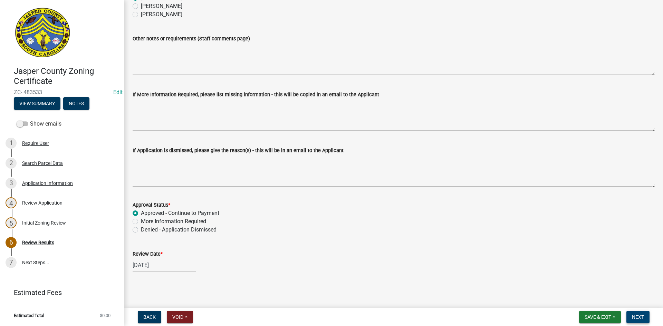
click at [641, 318] on span "Next" at bounding box center [638, 318] width 12 height 6
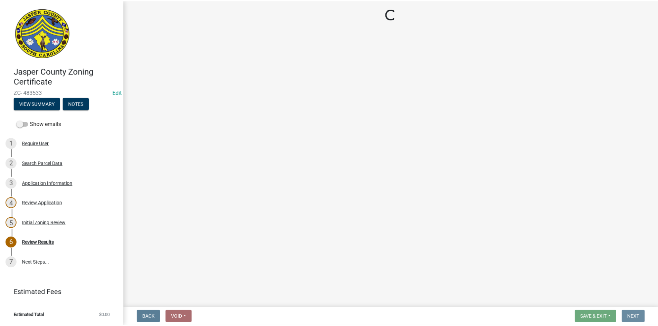
scroll to position [0, 0]
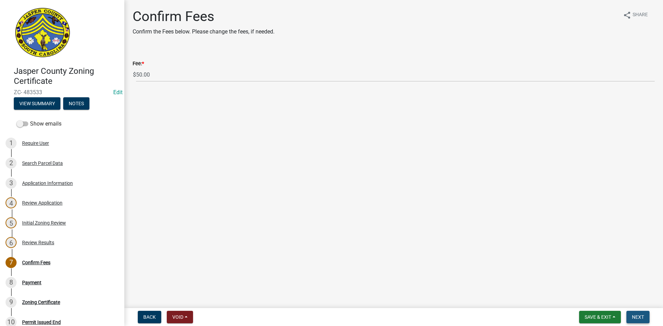
click at [640, 316] on span "Next" at bounding box center [638, 318] width 12 height 6
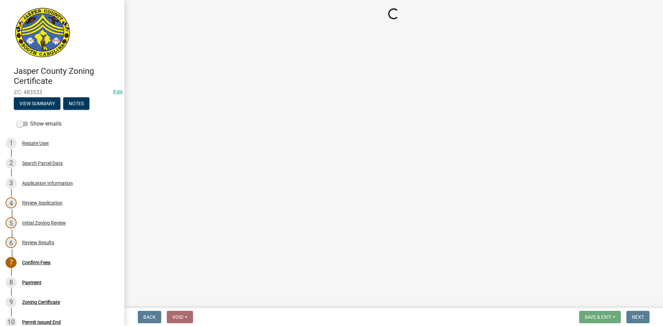
select select "3: 3"
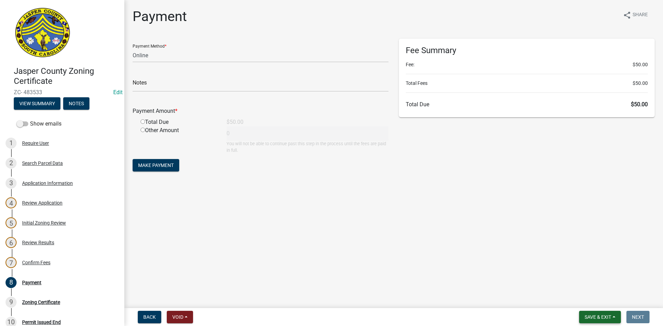
click at [599, 315] on span "Save & Exit" at bounding box center [598, 318] width 27 height 6
click at [597, 301] on button "Save & Exit" at bounding box center [593, 299] width 55 height 17
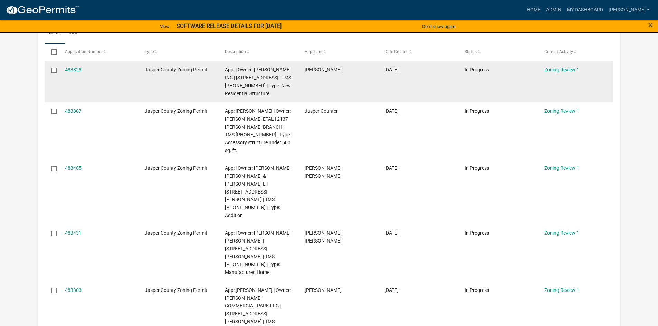
scroll to position [138, 0]
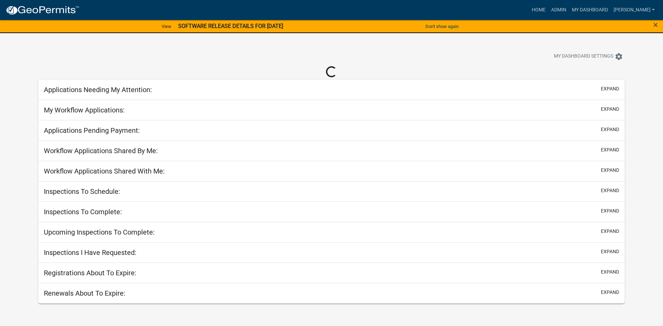
select select "2: 50"
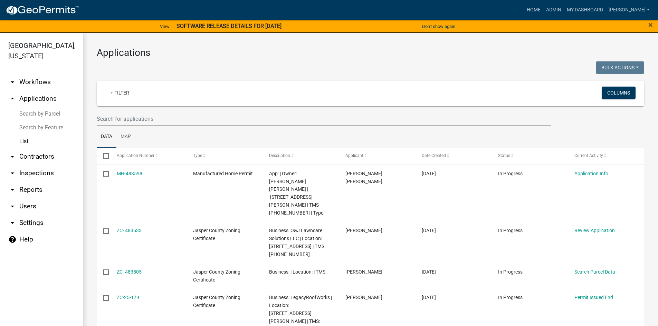
select select "3: 100"
click at [21, 83] on link "arrow_drop_down Workflows" at bounding box center [41, 82] width 83 height 17
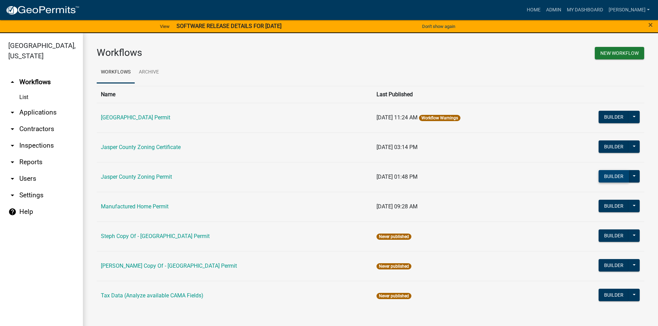
click at [620, 175] on button "Builder" at bounding box center [614, 176] width 30 height 12
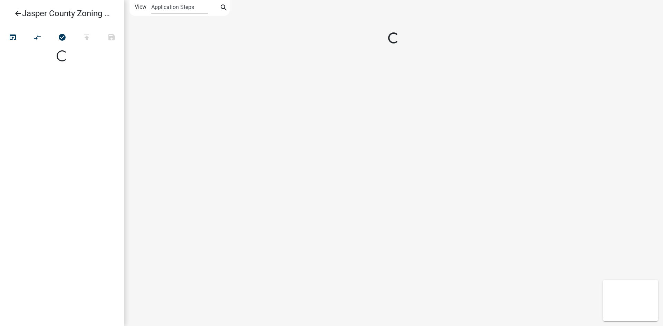
select select
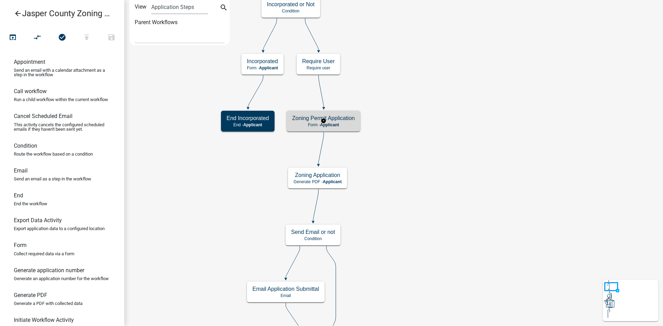
click at [347, 122] on h5 "Zoning Permit Application" at bounding box center [323, 118] width 63 height 7
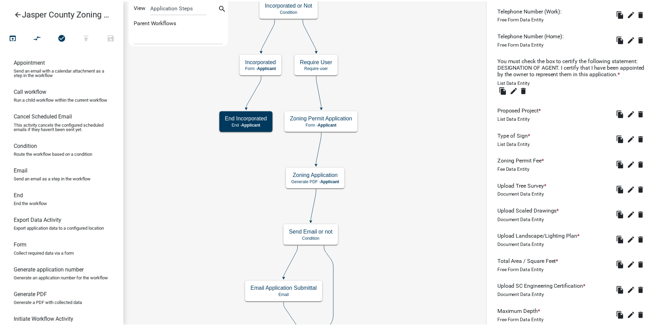
scroll to position [794, 0]
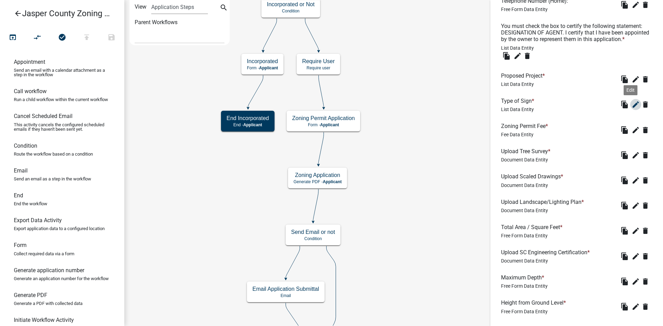
click at [632, 109] on icon "edit" at bounding box center [636, 105] width 8 height 8
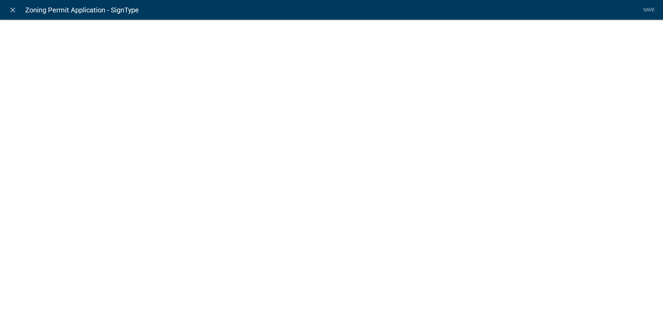
select select "list-data"
select select
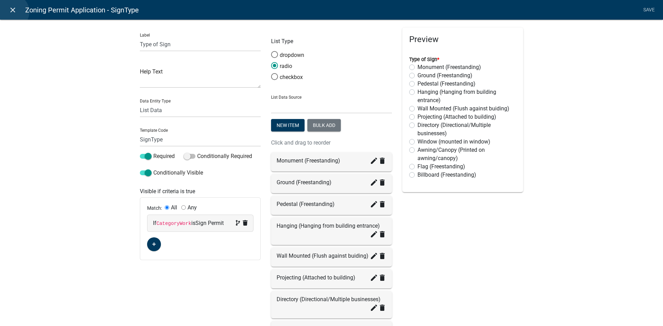
click at [12, 12] on icon "close" at bounding box center [13, 10] width 8 height 8
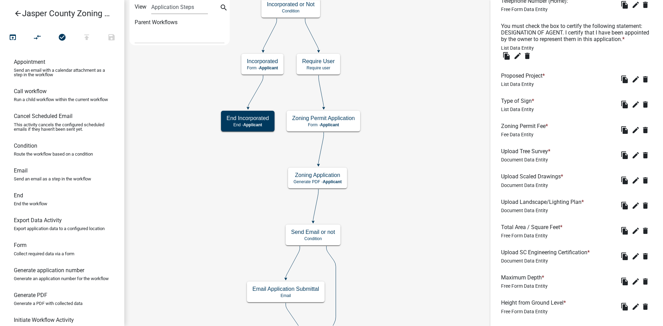
click at [16, 13] on icon "arrow_back" at bounding box center [18, 14] width 8 height 10
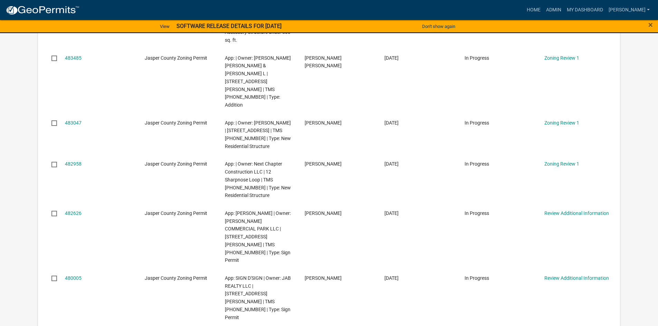
scroll to position [415, 0]
